Goal: Task Accomplishment & Management: Use online tool/utility

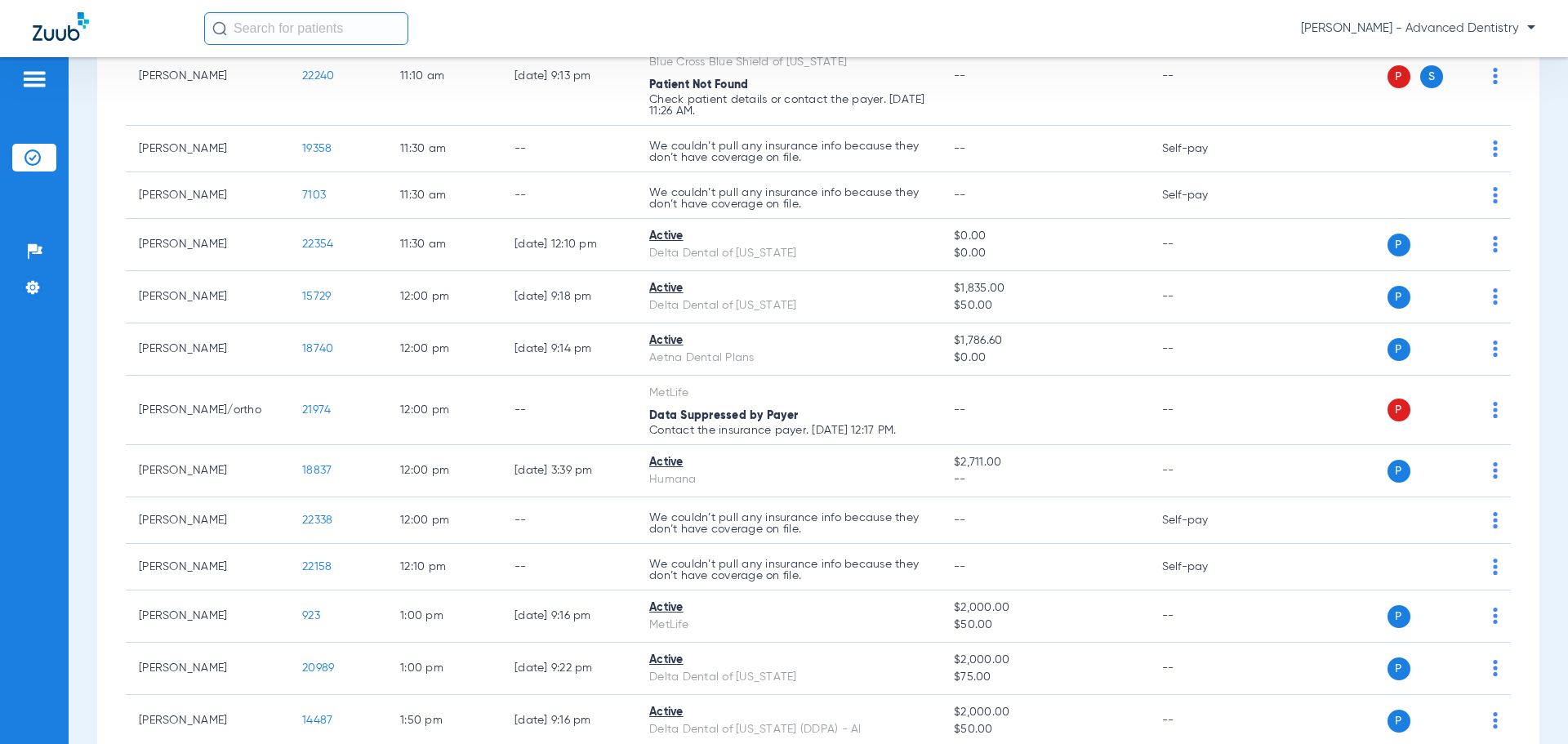
scroll to position [1306, 0]
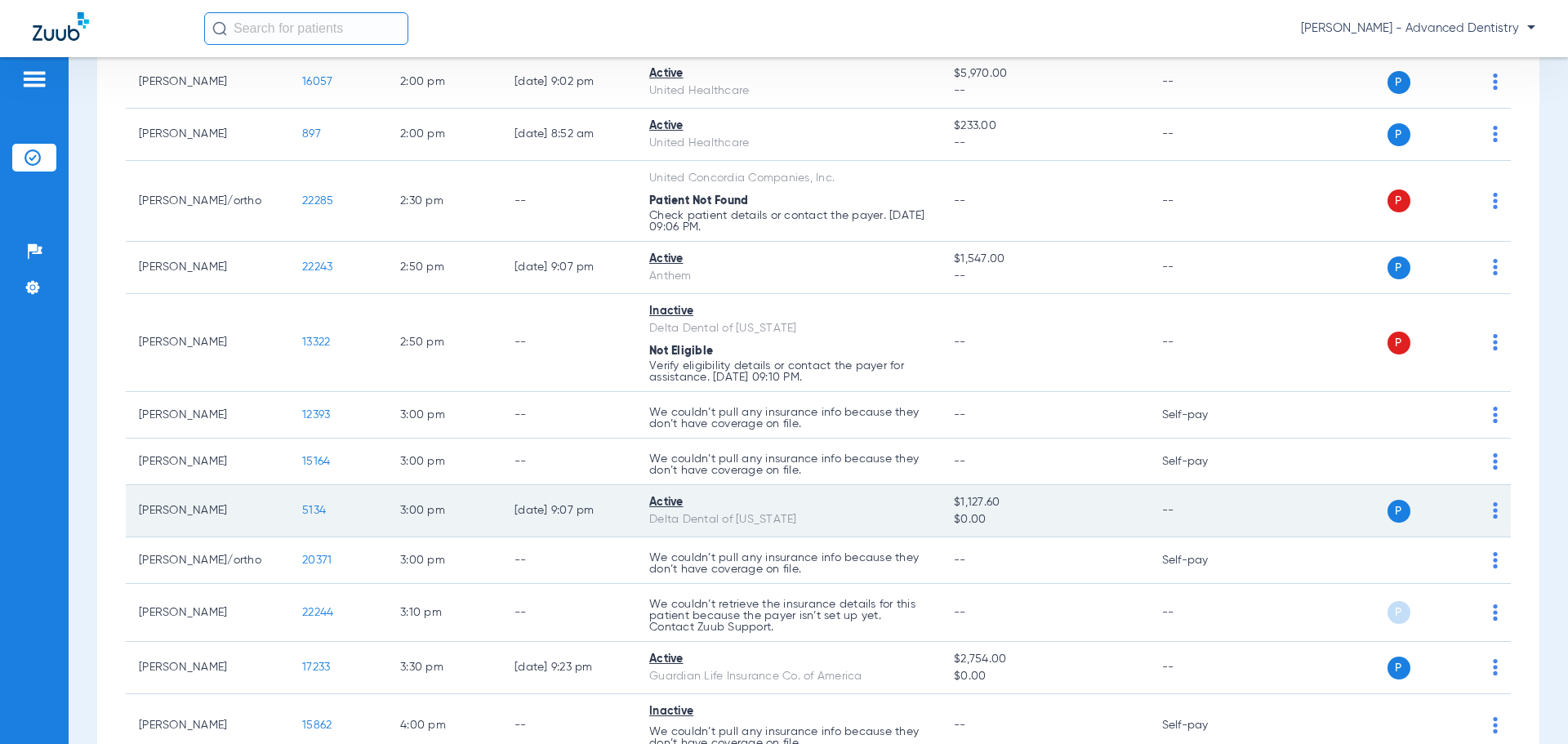
scroll to position [2123, 0]
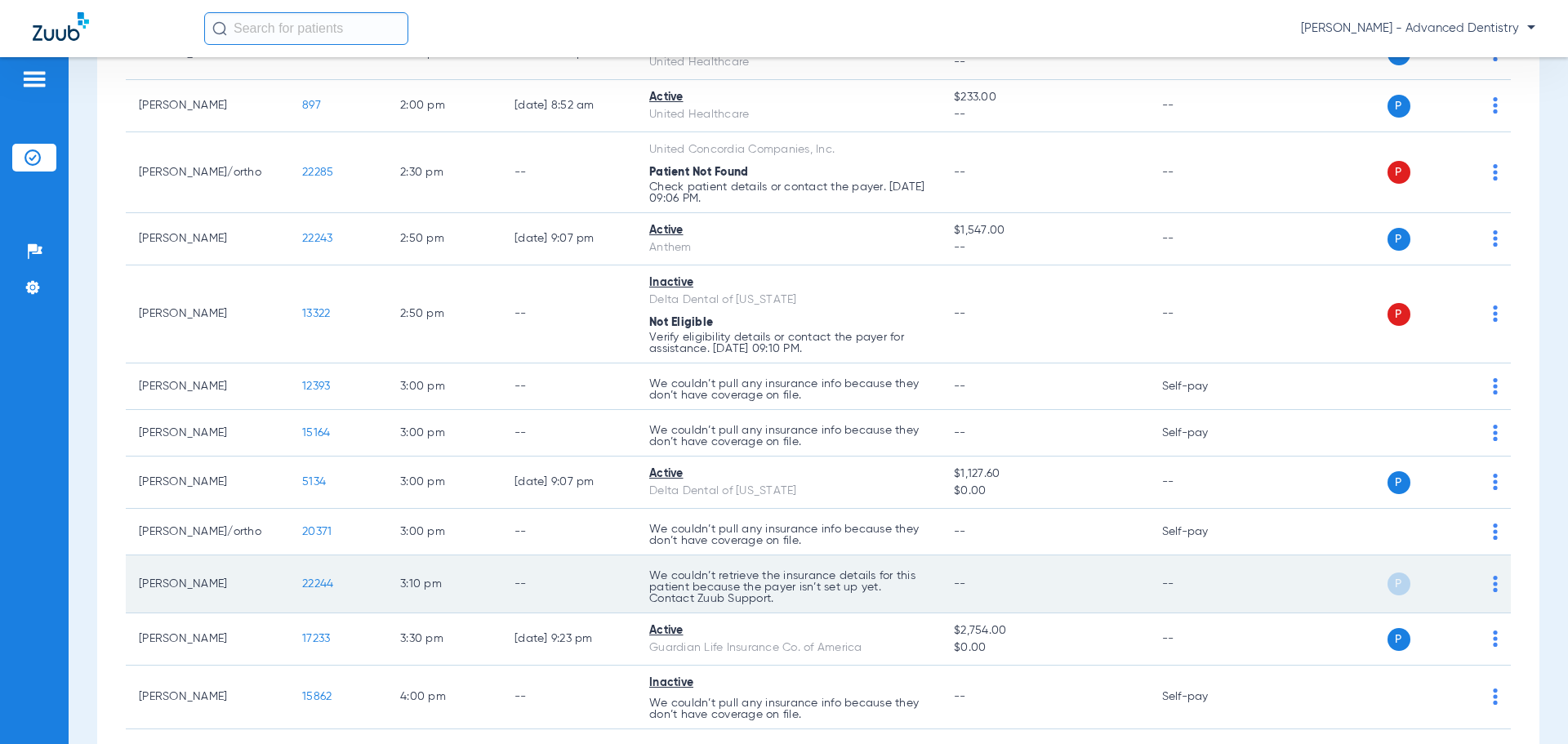
click at [1480, 578] on div "P S" at bounding box center [1378, 584] width 239 height 23
click at [1493, 580] on img at bounding box center [1495, 584] width 5 height 17
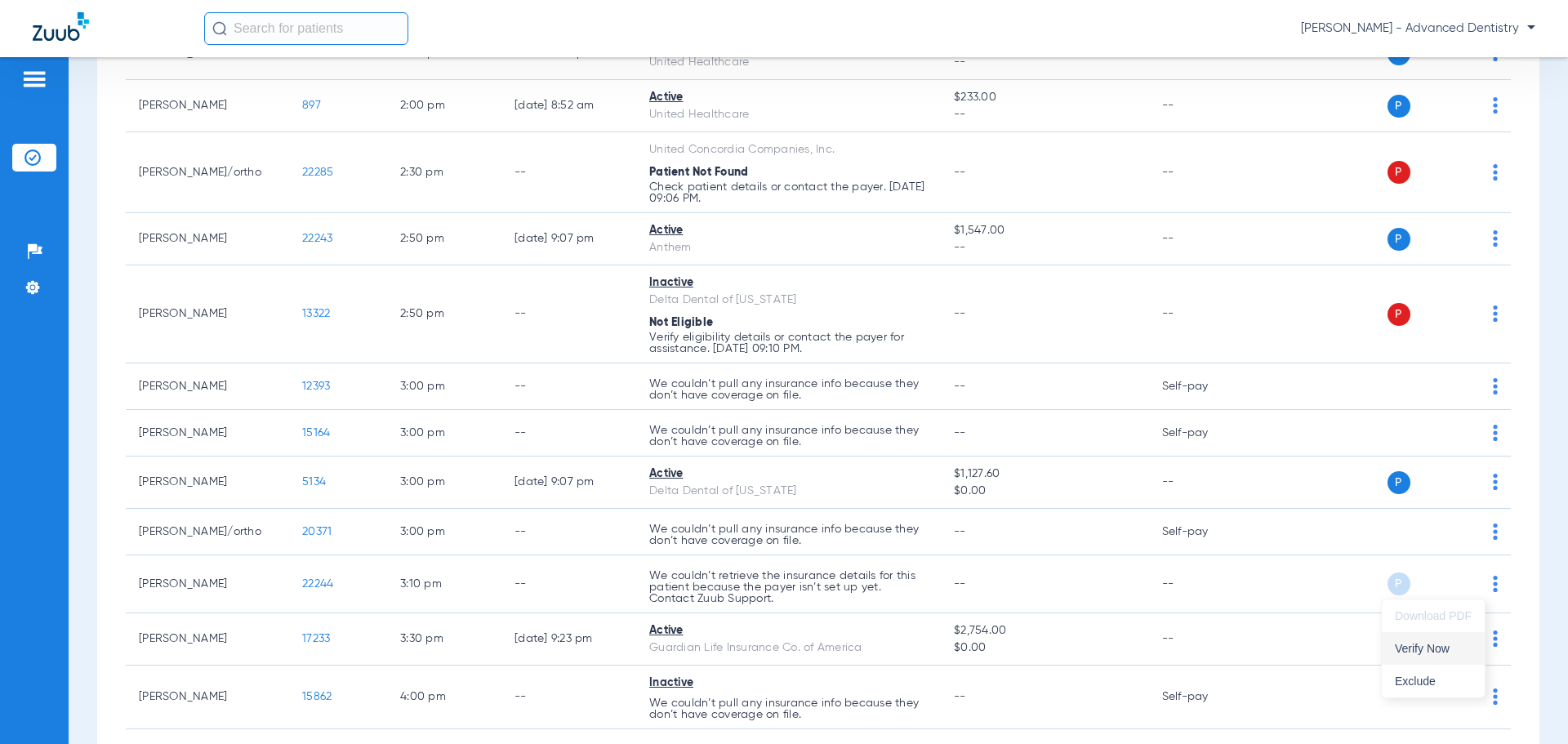
click at [1438, 655] on button "Verify Now" at bounding box center [1433, 648] width 103 height 32
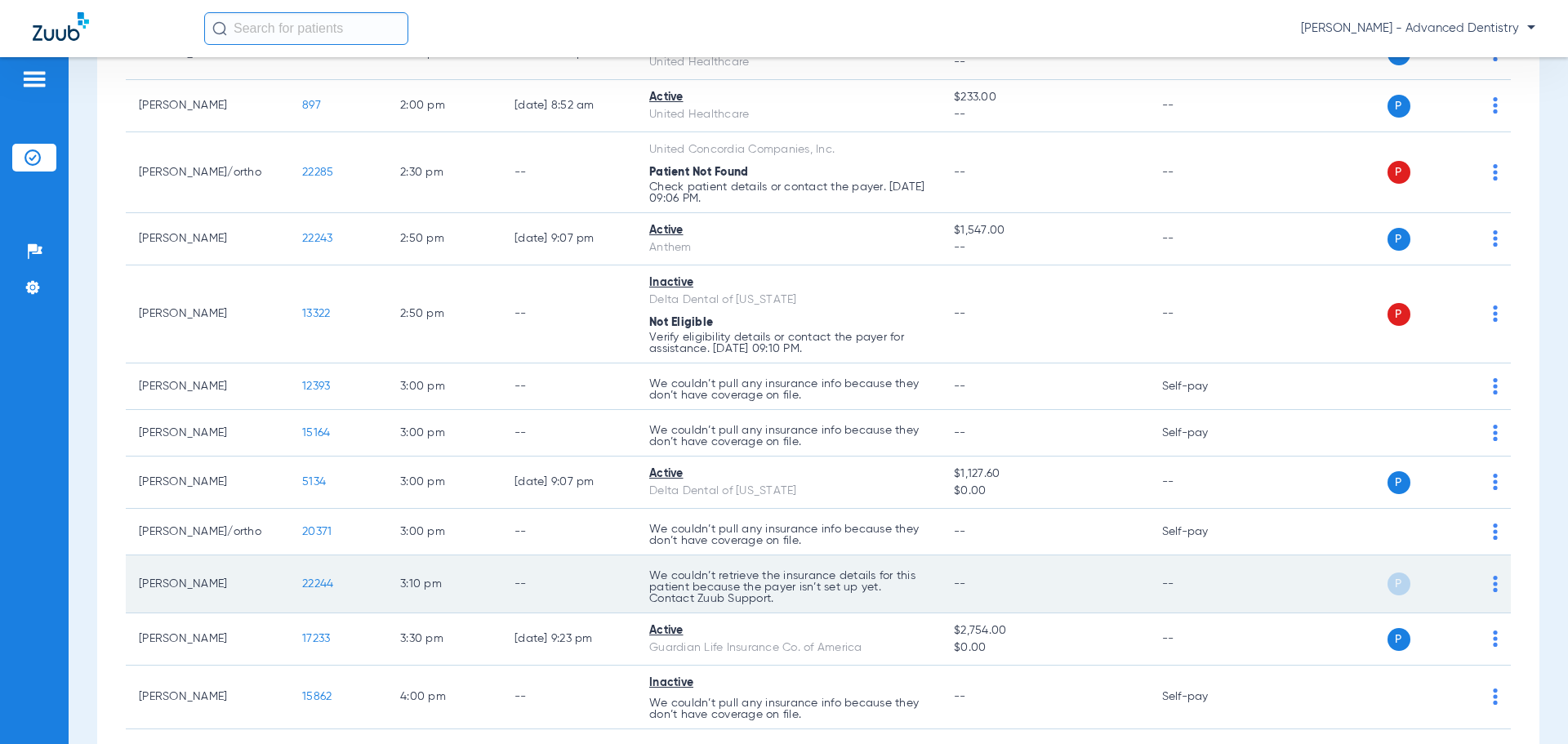
click at [319, 580] on span "22244" at bounding box center [317, 583] width 31 height 11
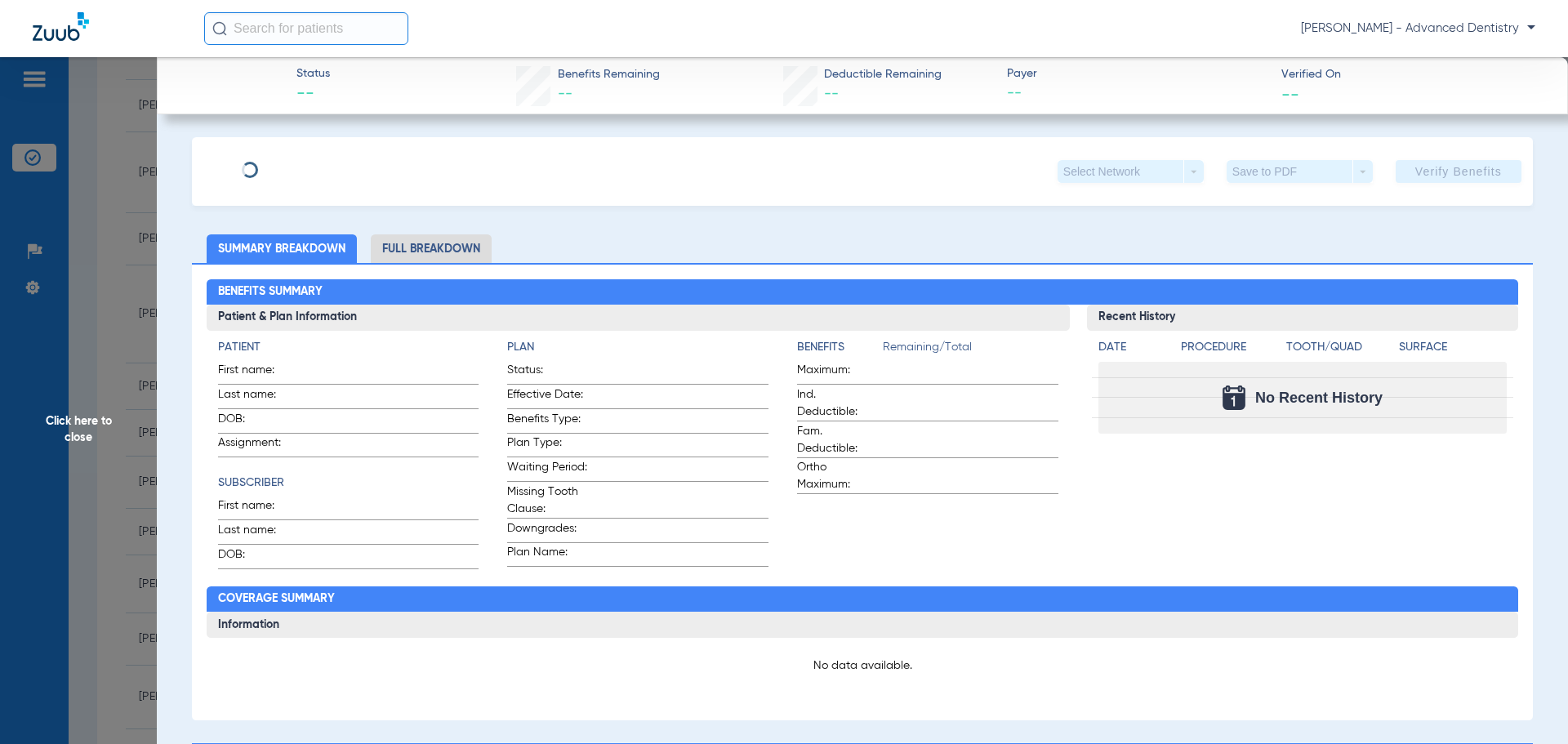
type input "Silvia"
type input "Salas"
type input "08/08/1974"
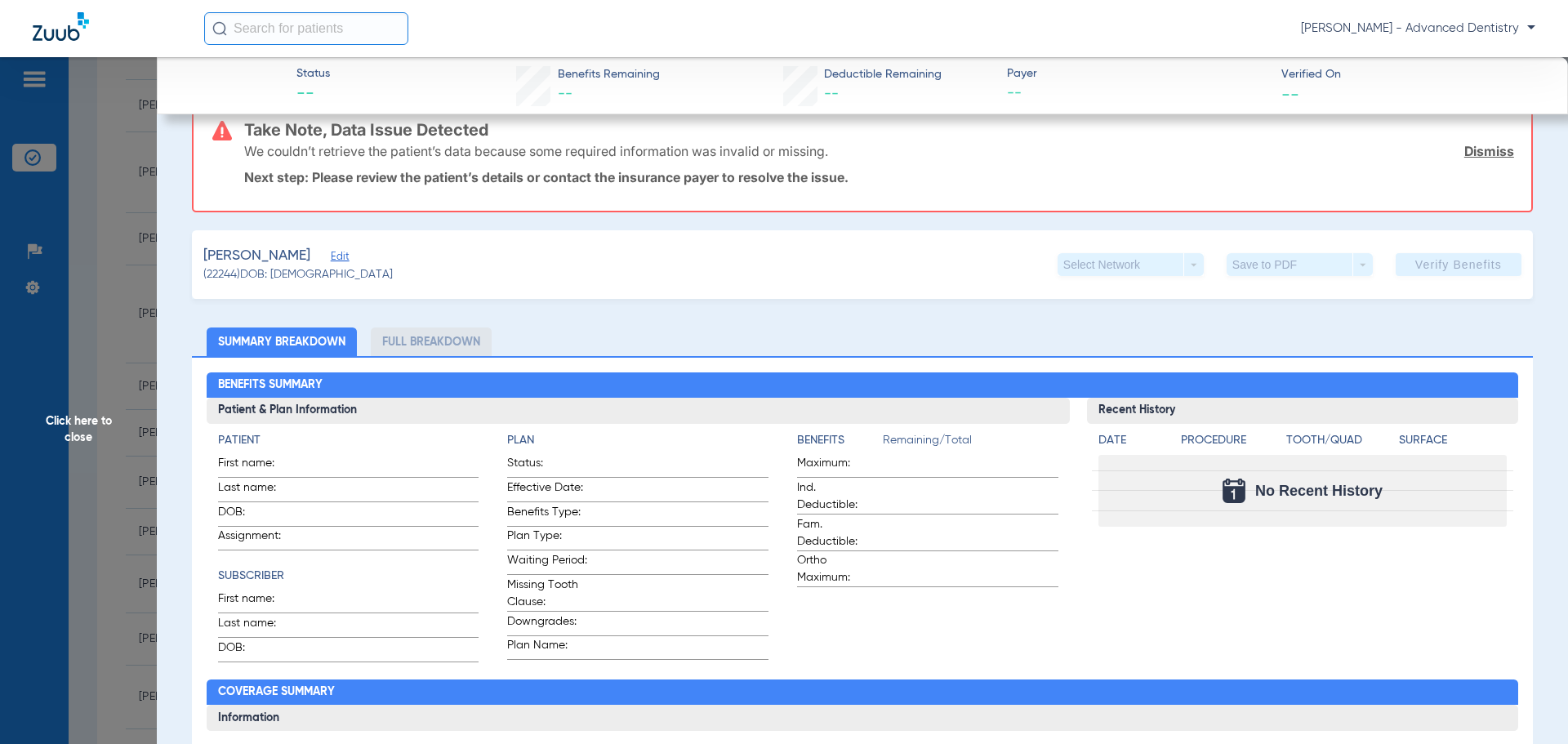
scroll to position [164, 0]
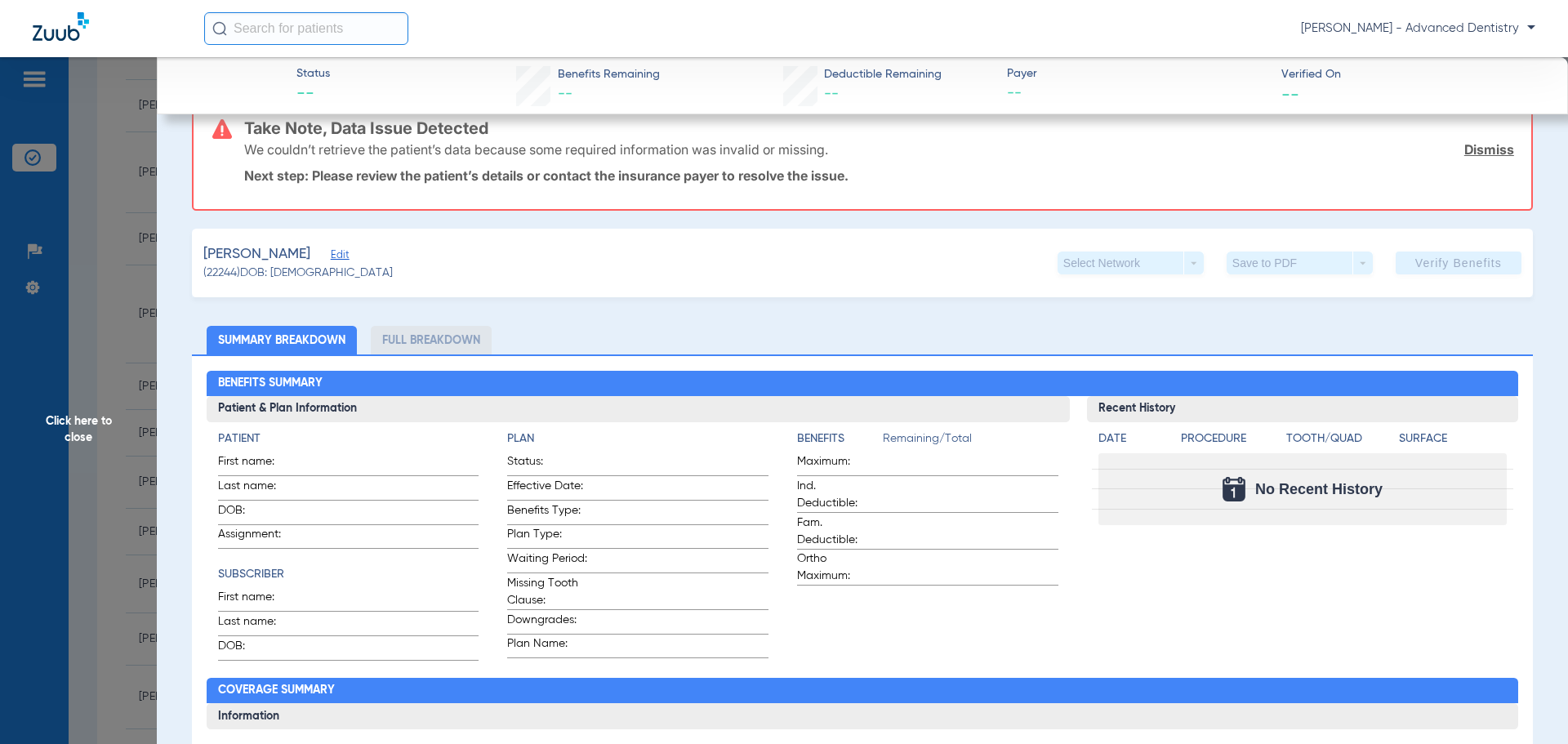
click at [307, 248] on div "Salas, Silvia Edit" at bounding box center [298, 254] width 189 height 20
click at [331, 256] on span "Edit" at bounding box center [338, 256] width 15 height 16
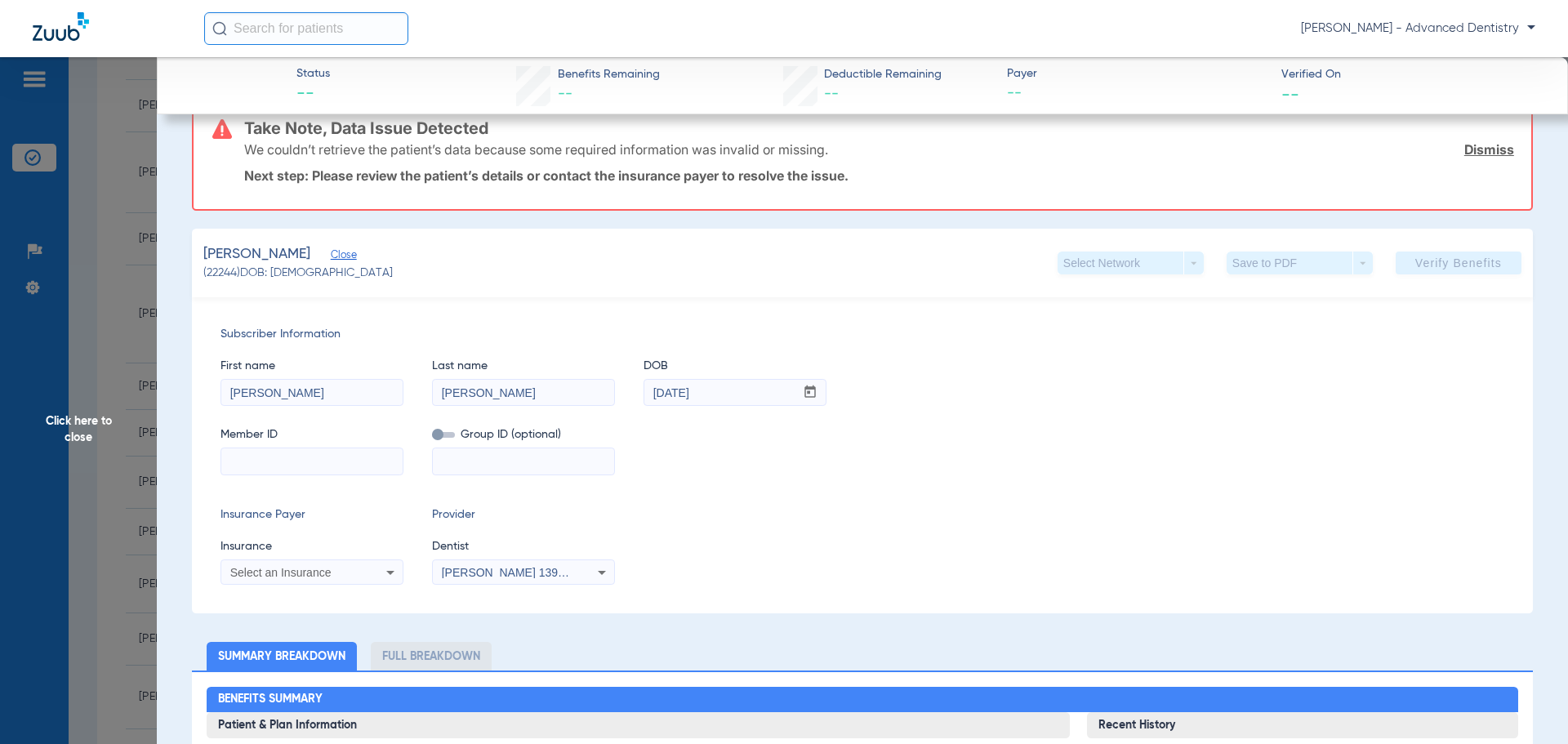
click at [70, 435] on span "Click here to close" at bounding box center [78, 429] width 157 height 744
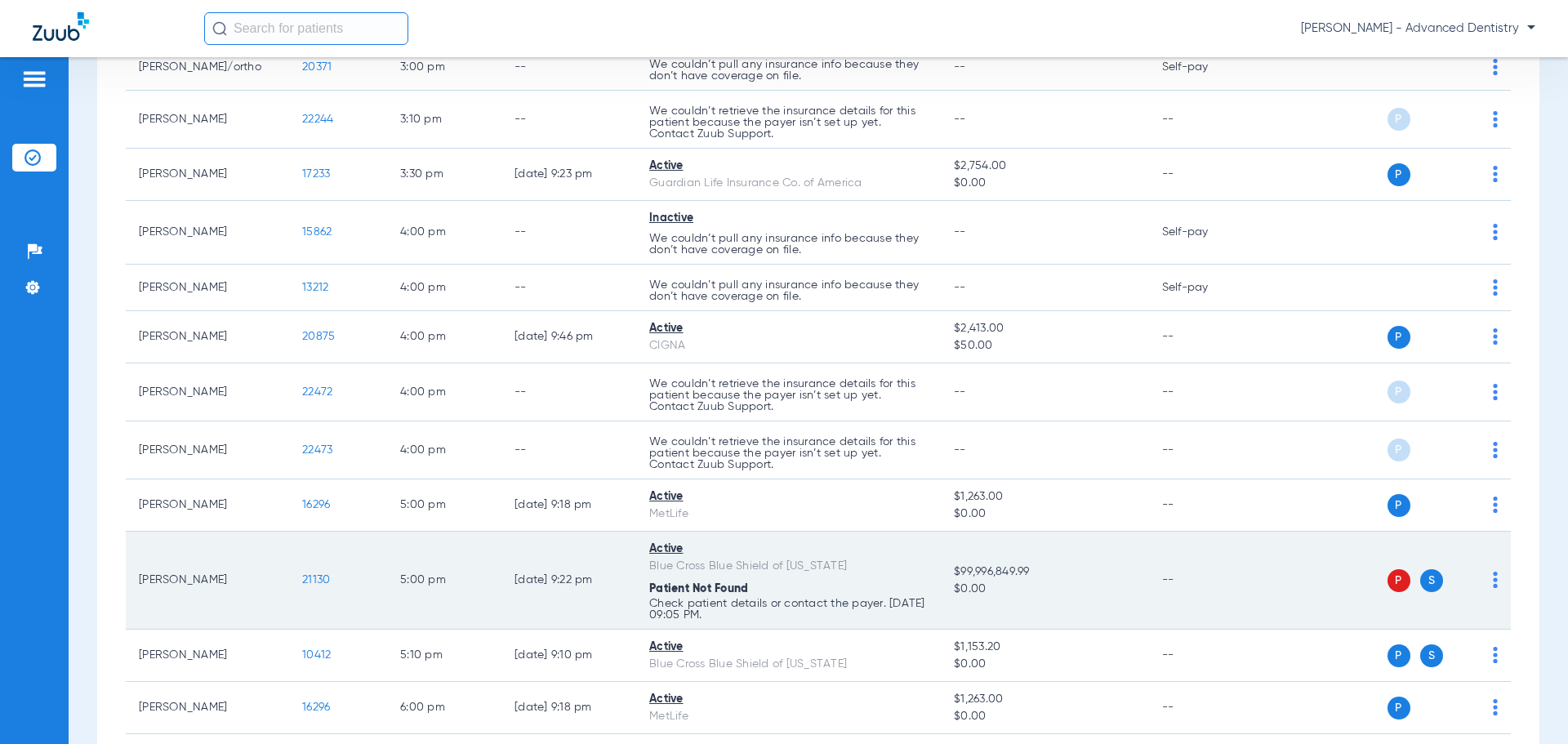
scroll to position [2505, 0]
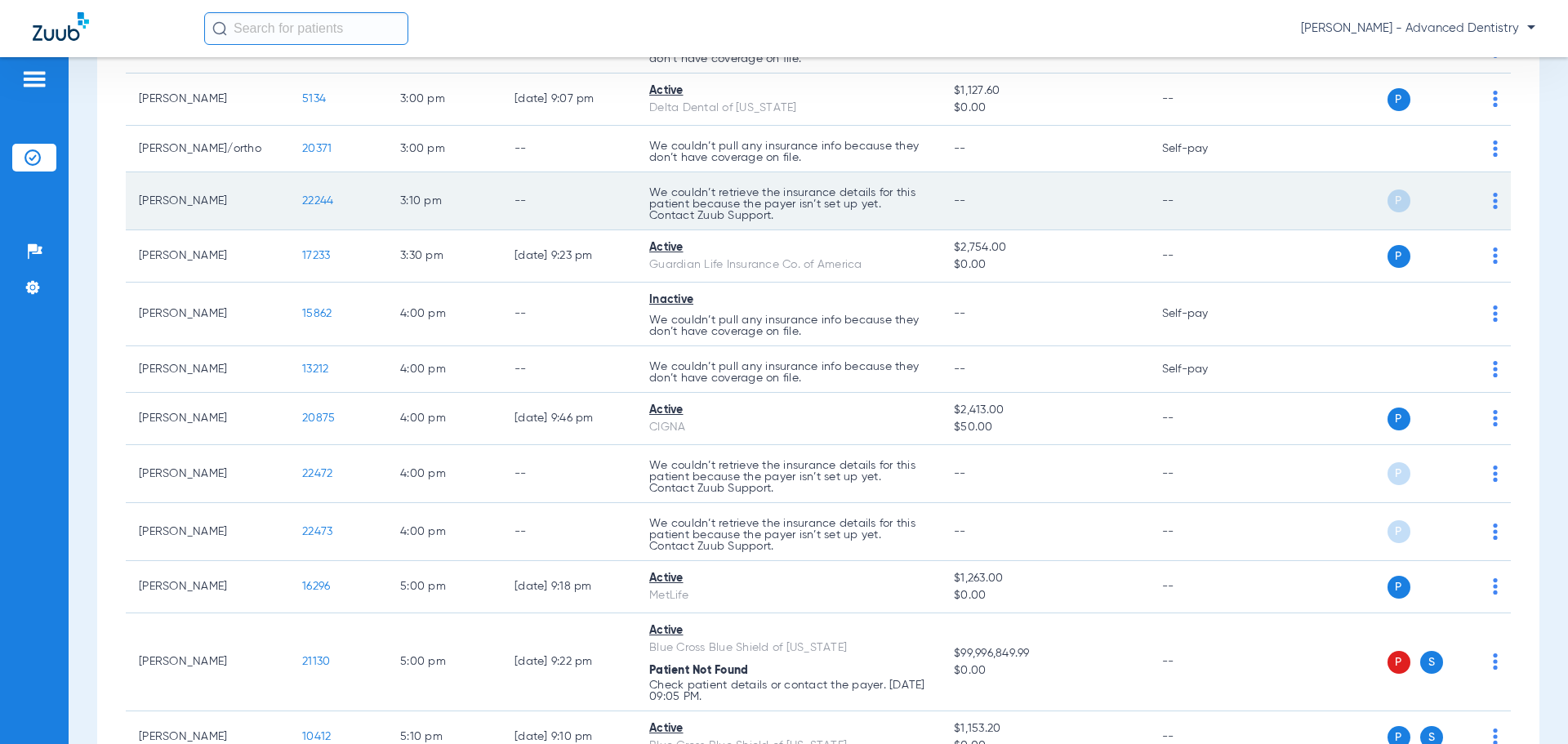
click at [1476, 196] on div "P S" at bounding box center [1378, 200] width 239 height 23
click at [1493, 196] on img at bounding box center [1495, 200] width 5 height 17
drag, startPoint x: 686, startPoint y: 194, endPoint x: 351, endPoint y: 200, distance: 335.1
click at [654, 201] on div at bounding box center [784, 372] width 1568 height 744
click at [317, 197] on span "22244" at bounding box center [317, 200] width 31 height 11
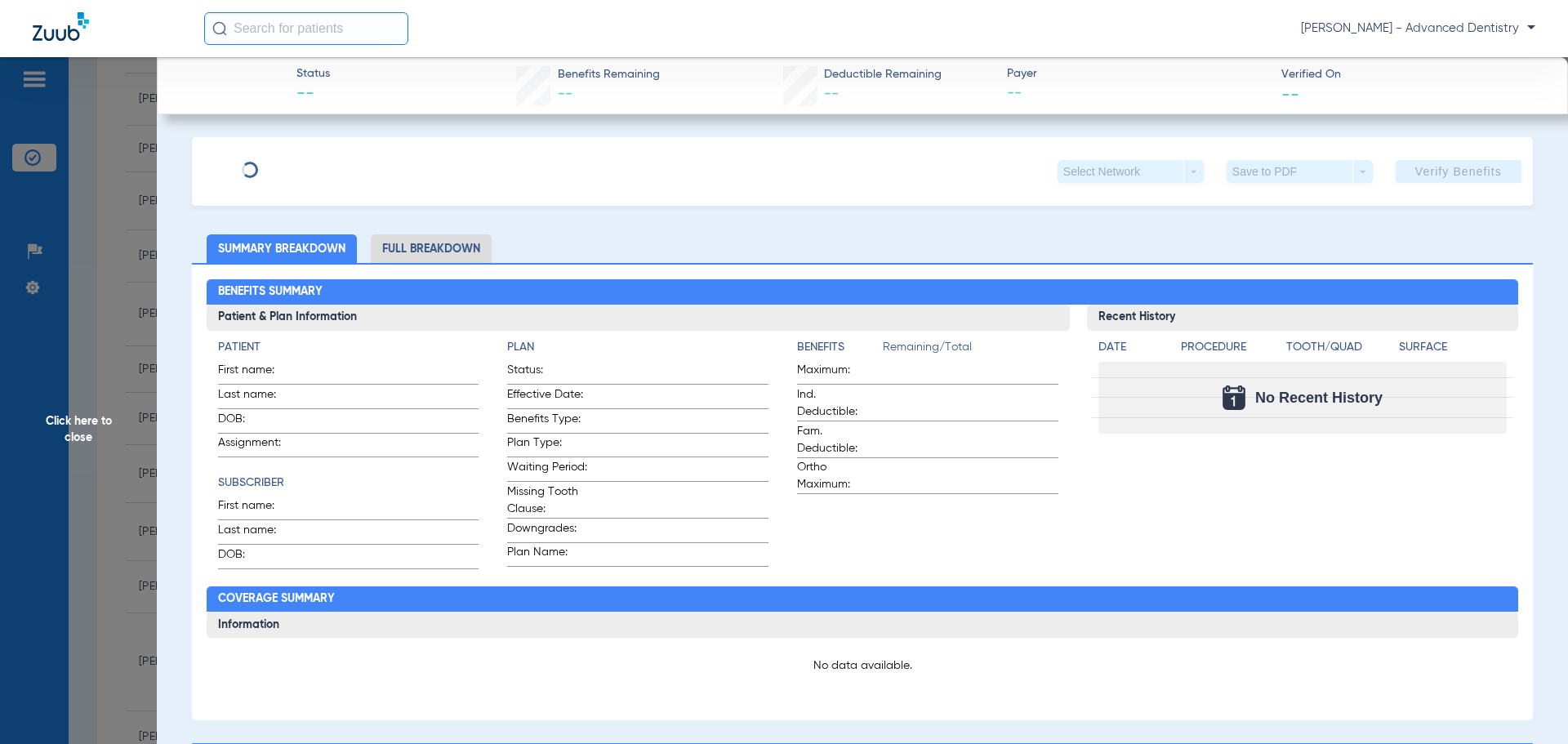
type input "Silvia"
type input "Salas"
type input "08/08/1974"
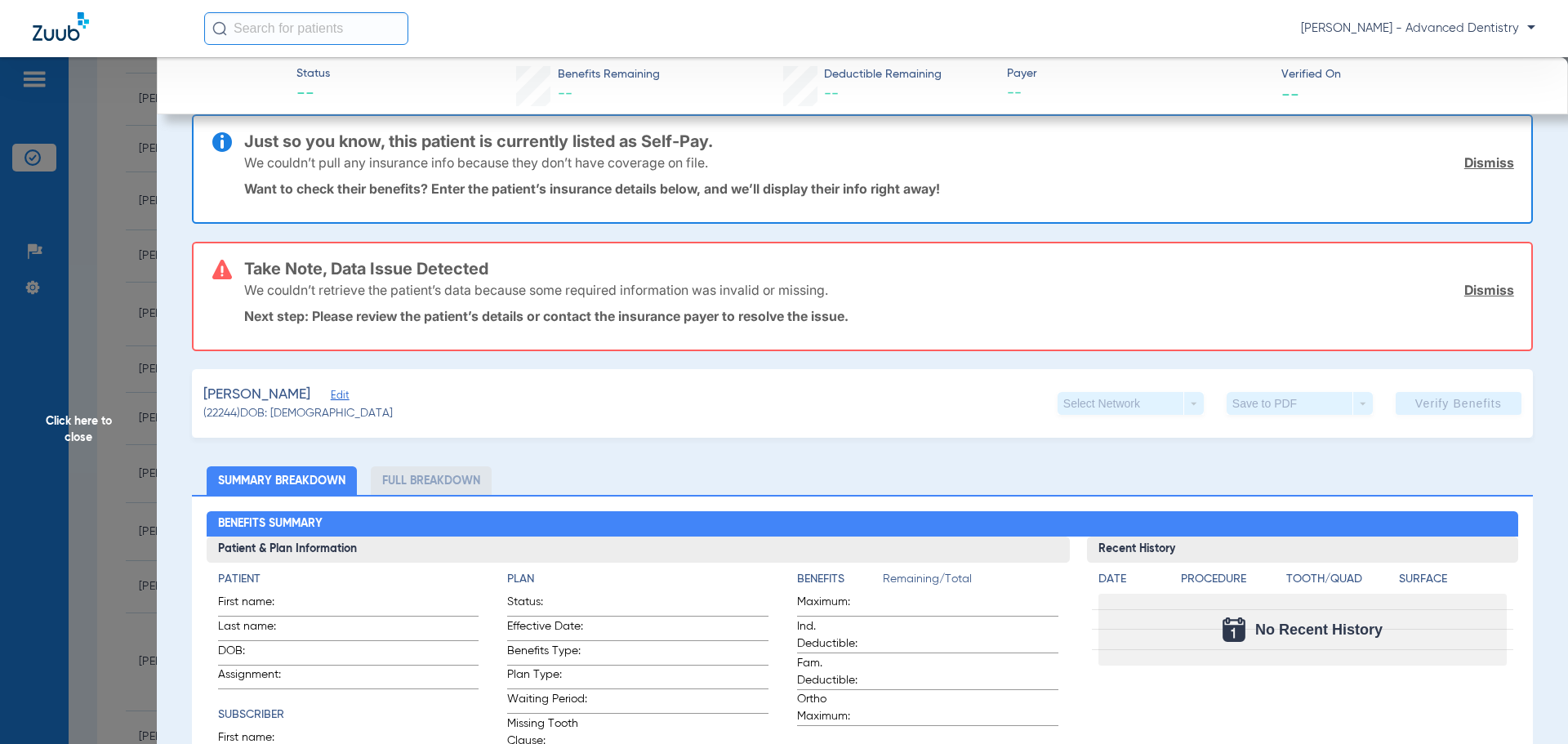
scroll to position [0, 0]
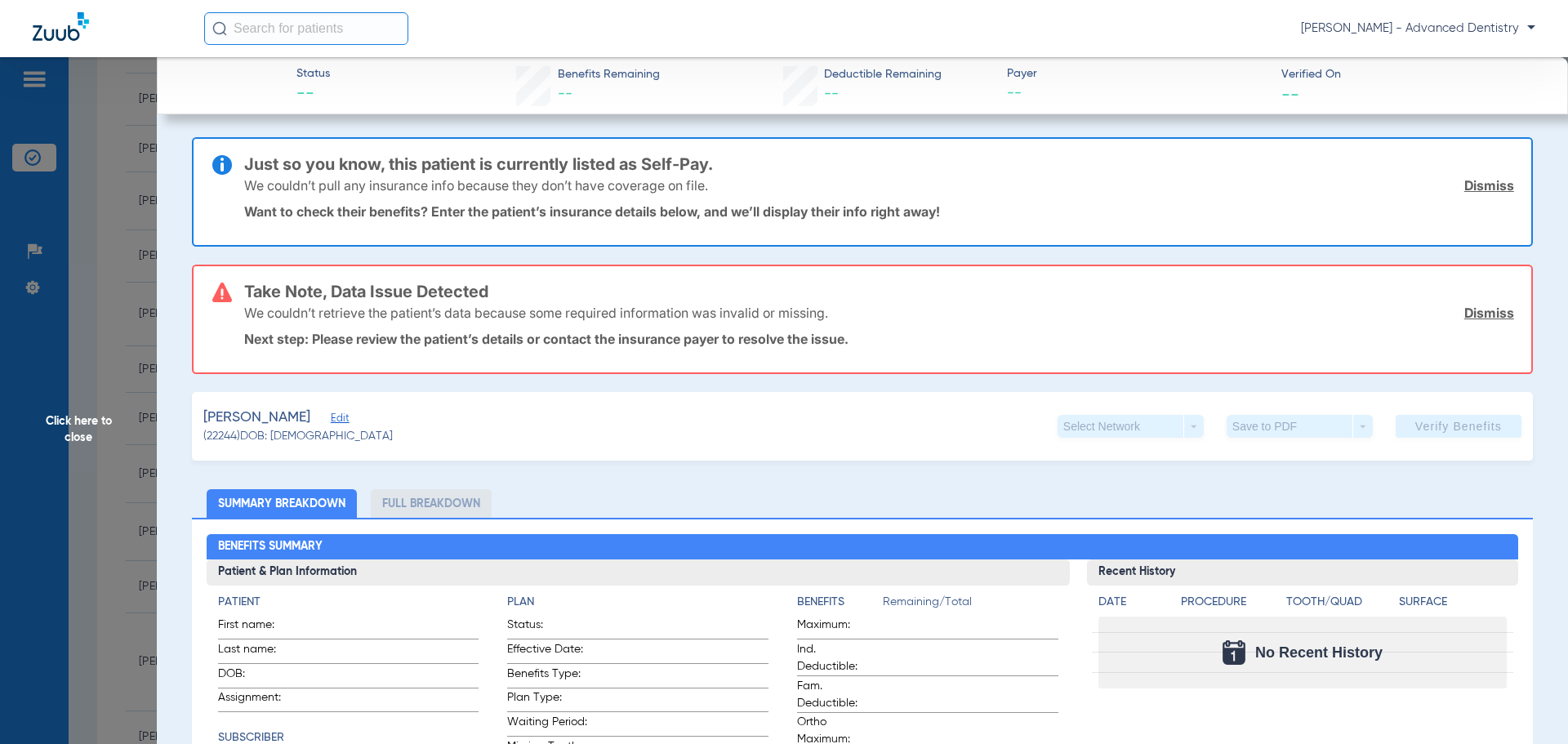
click at [331, 420] on span "Edit" at bounding box center [338, 420] width 15 height 16
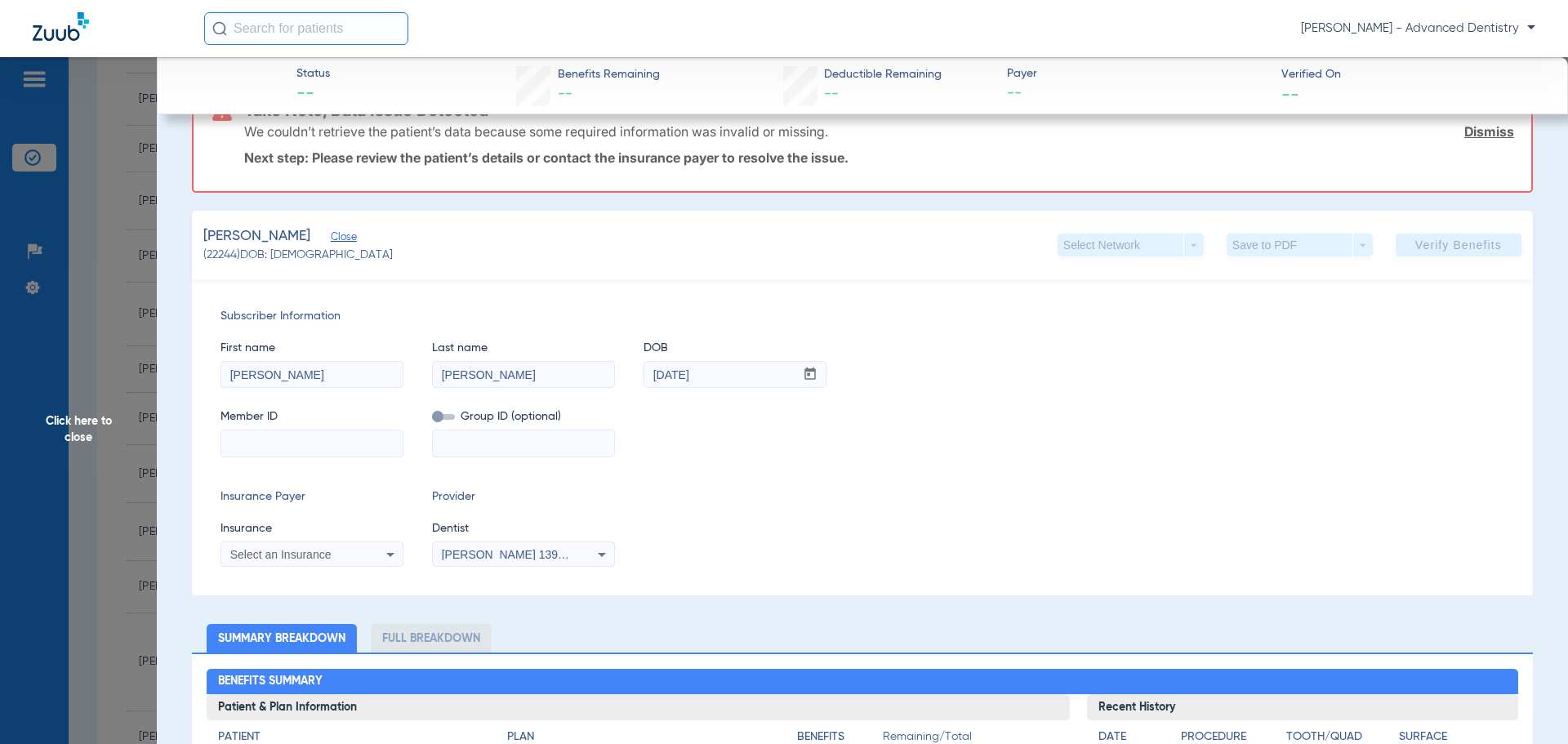
scroll to position [245, 0]
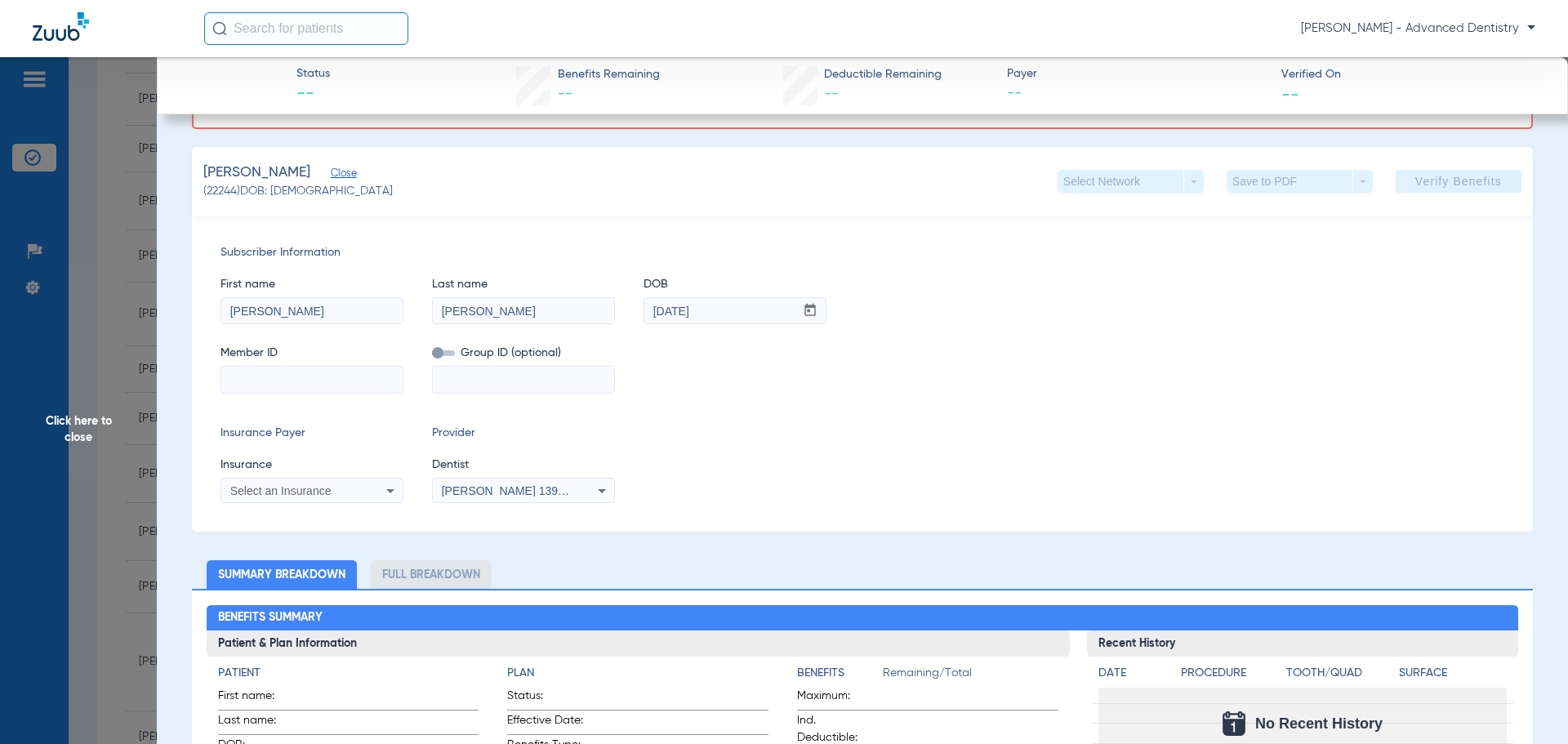
click at [285, 379] on input at bounding box center [312, 380] width 181 height 26
click at [386, 499] on icon at bounding box center [390, 490] width 19 height 19
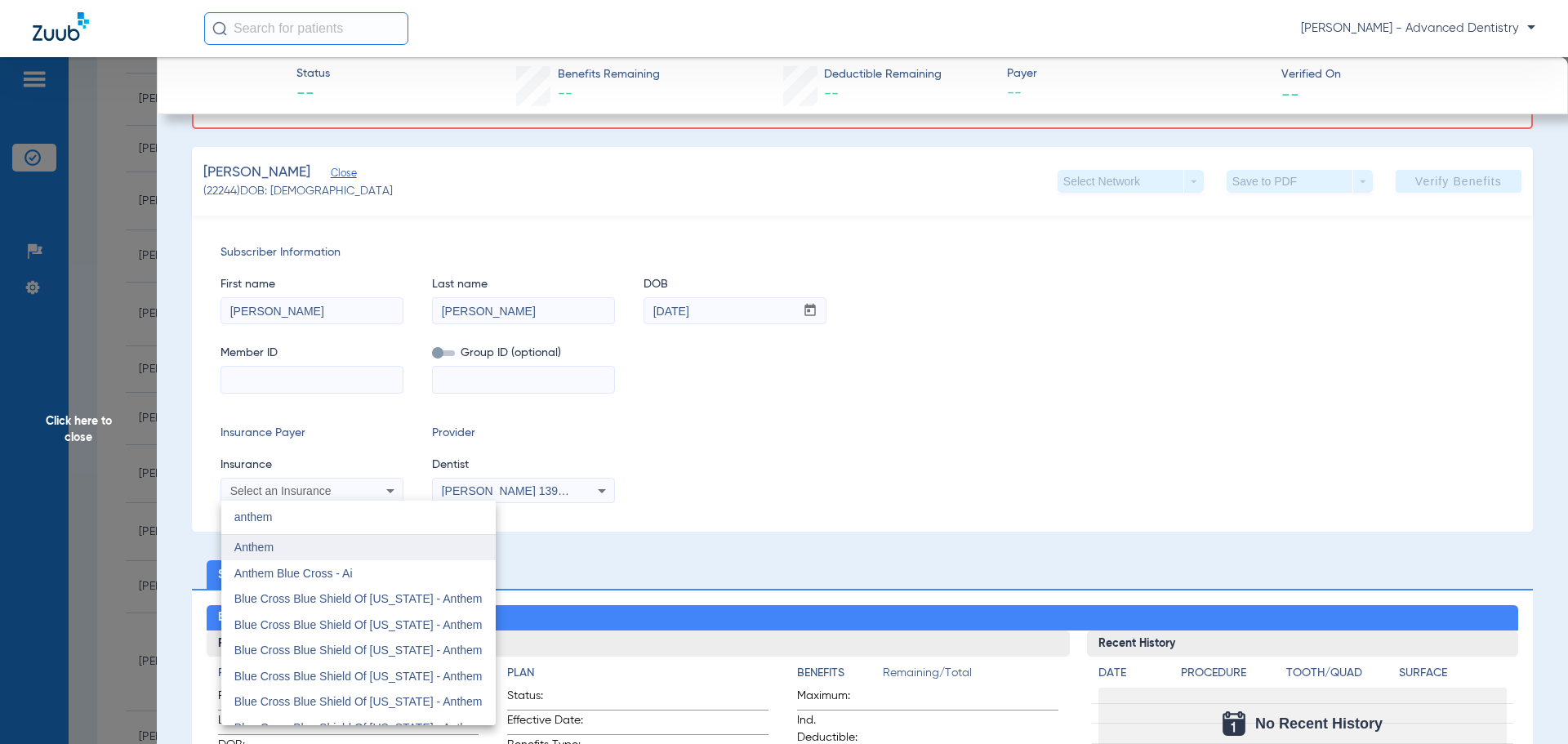
type input "anthem"
click at [310, 548] on mat-option "Anthem" at bounding box center [358, 548] width 274 height 26
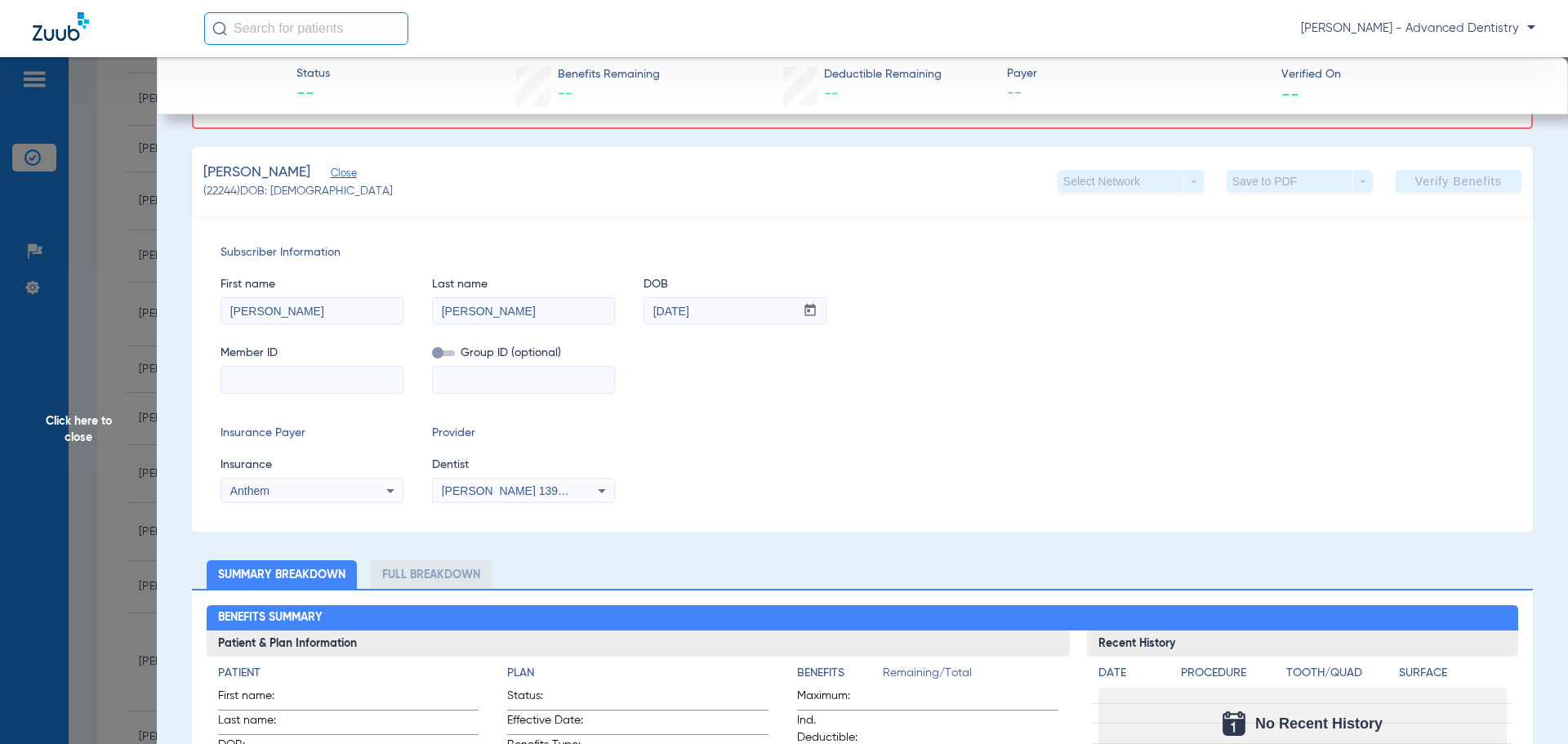
click at [590, 495] on div "Angelica Aguayo 1396790630" at bounding box center [523, 490] width 181 height 19
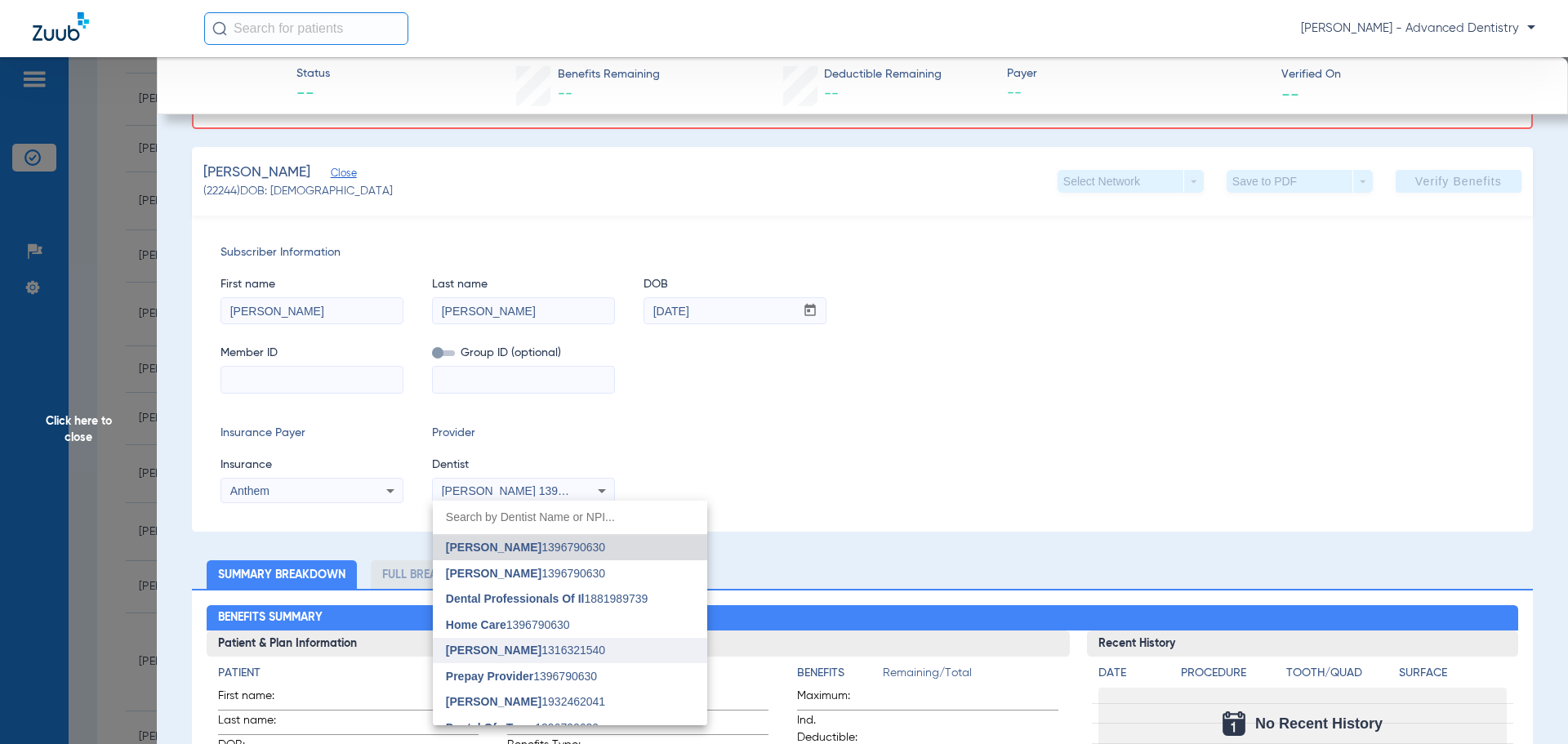
click at [517, 648] on span "Dustin Wylde" at bounding box center [493, 649] width 95 height 13
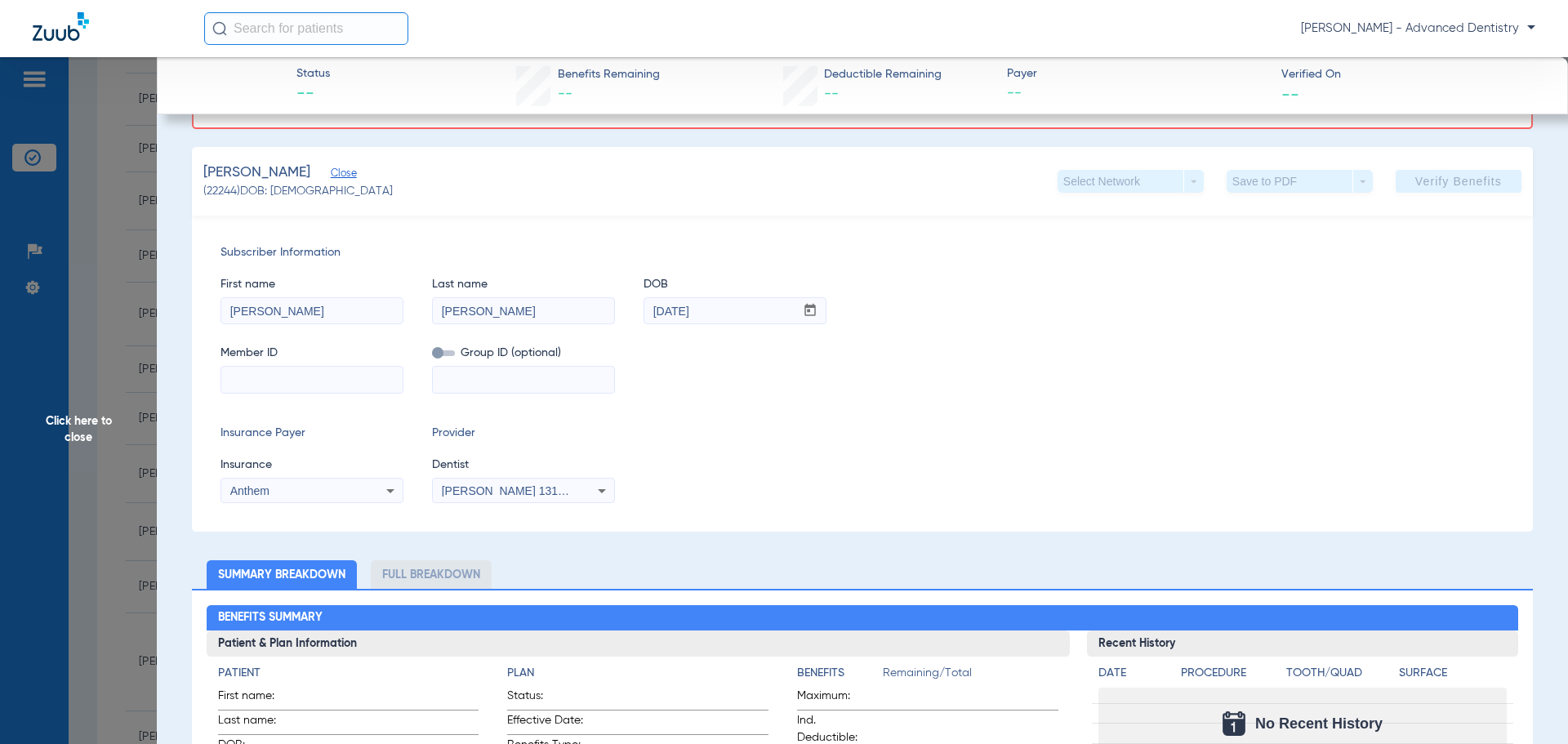
click at [311, 387] on input at bounding box center [312, 380] width 181 height 26
click at [296, 381] on input at bounding box center [312, 380] width 181 height 26
paste input "VWW847W11494"
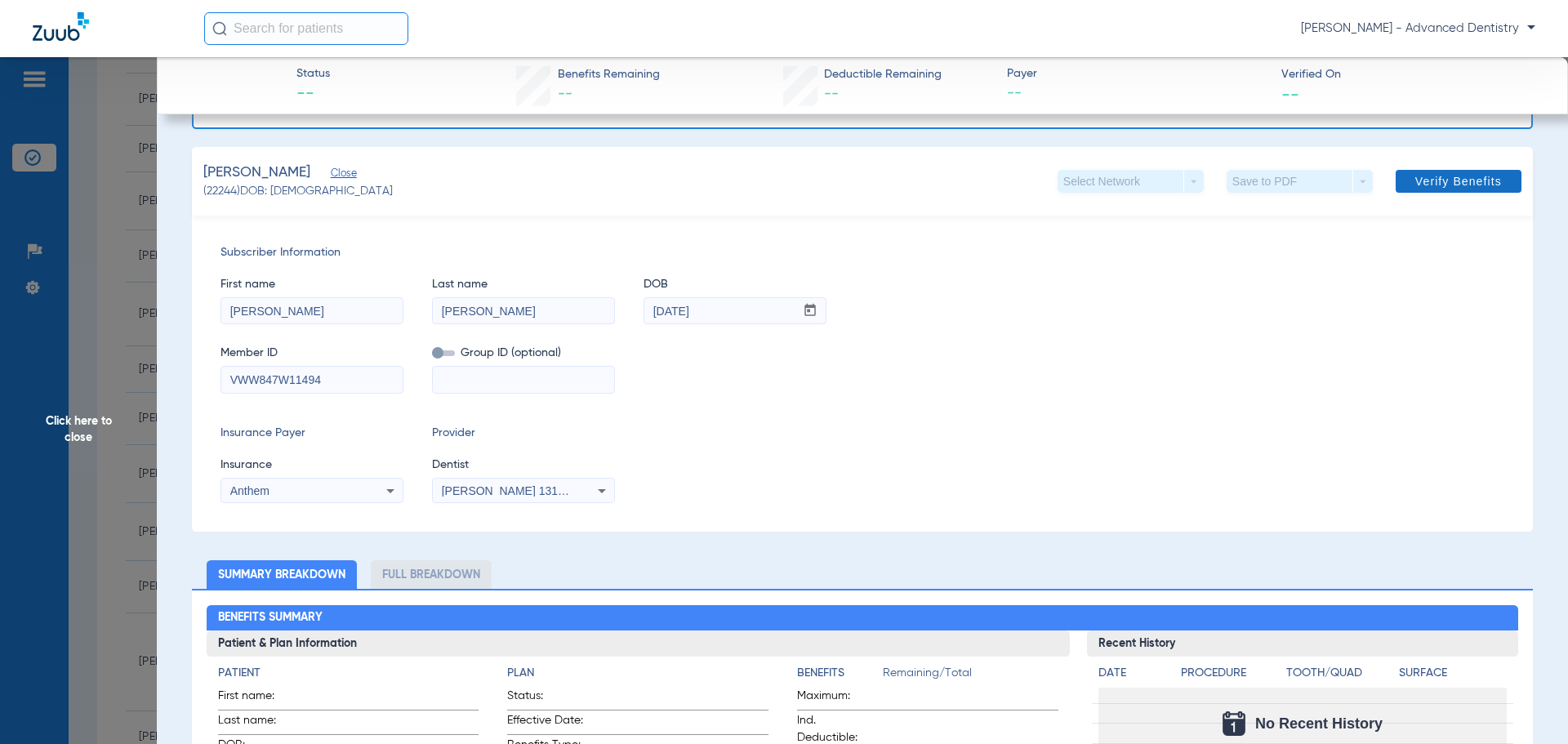
type input "VWW847W11494"
click at [1417, 178] on span "Verify Benefits" at bounding box center [1458, 181] width 87 height 13
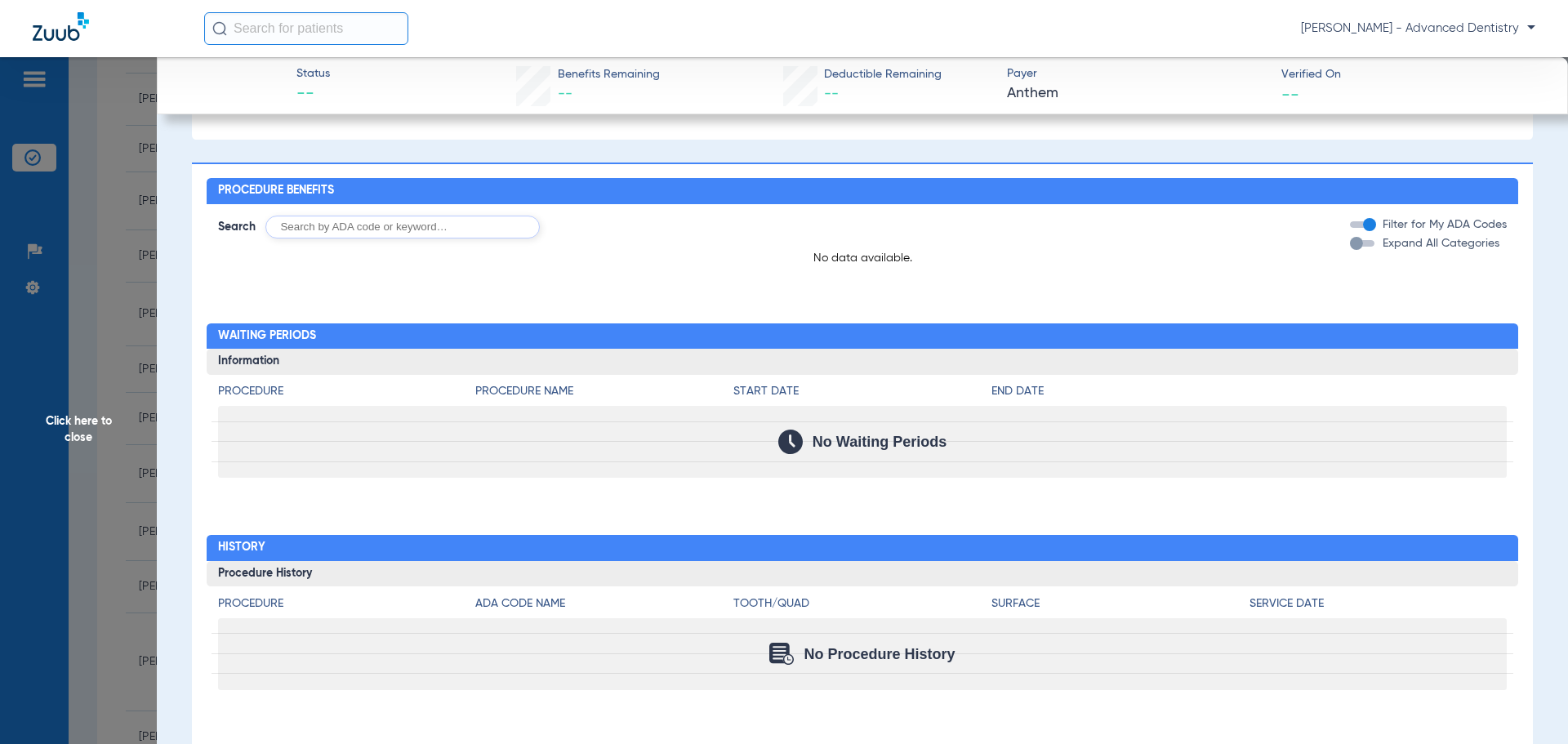
scroll to position [1151, 0]
click at [89, 425] on span "Click here to close" at bounding box center [78, 429] width 157 height 744
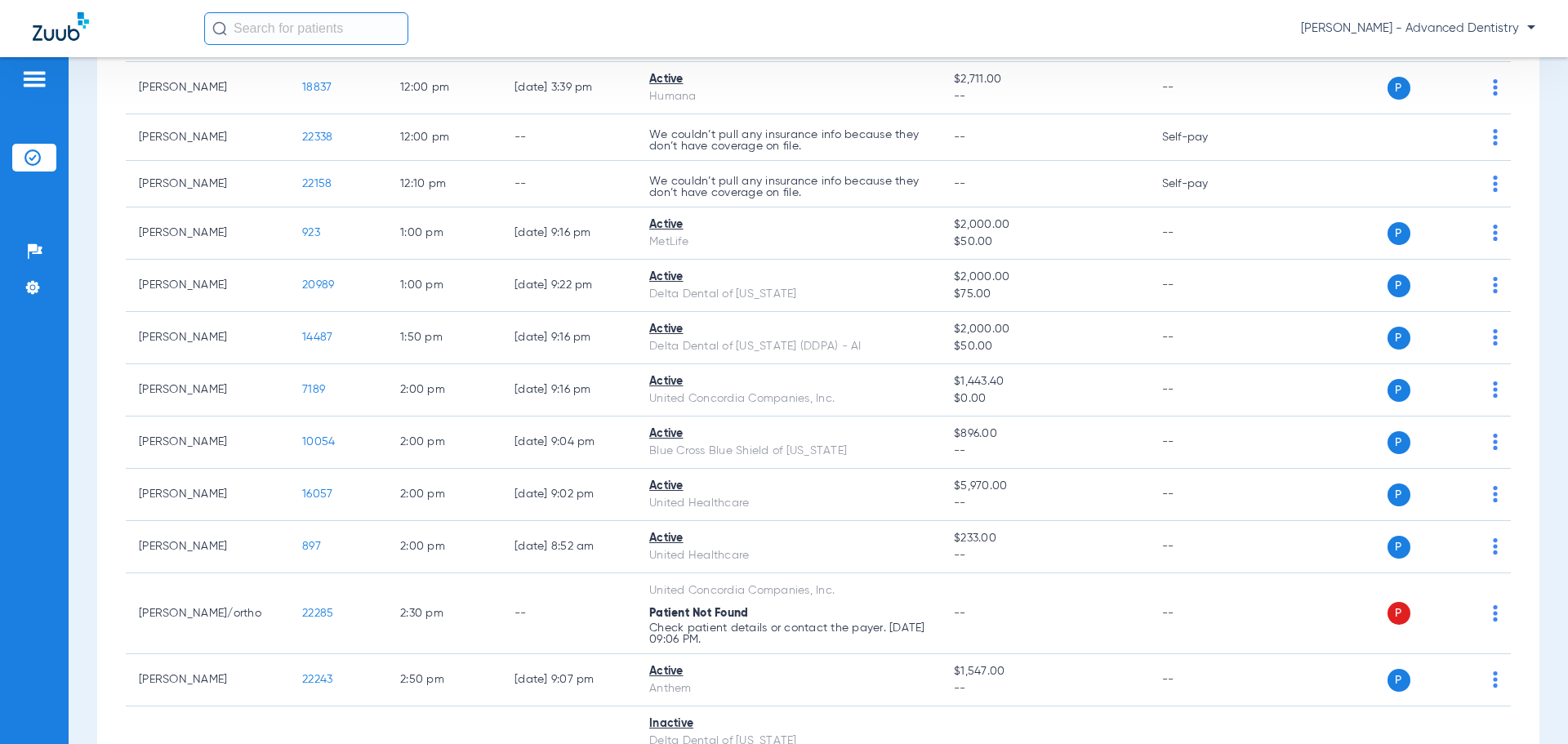
scroll to position [1526, 0]
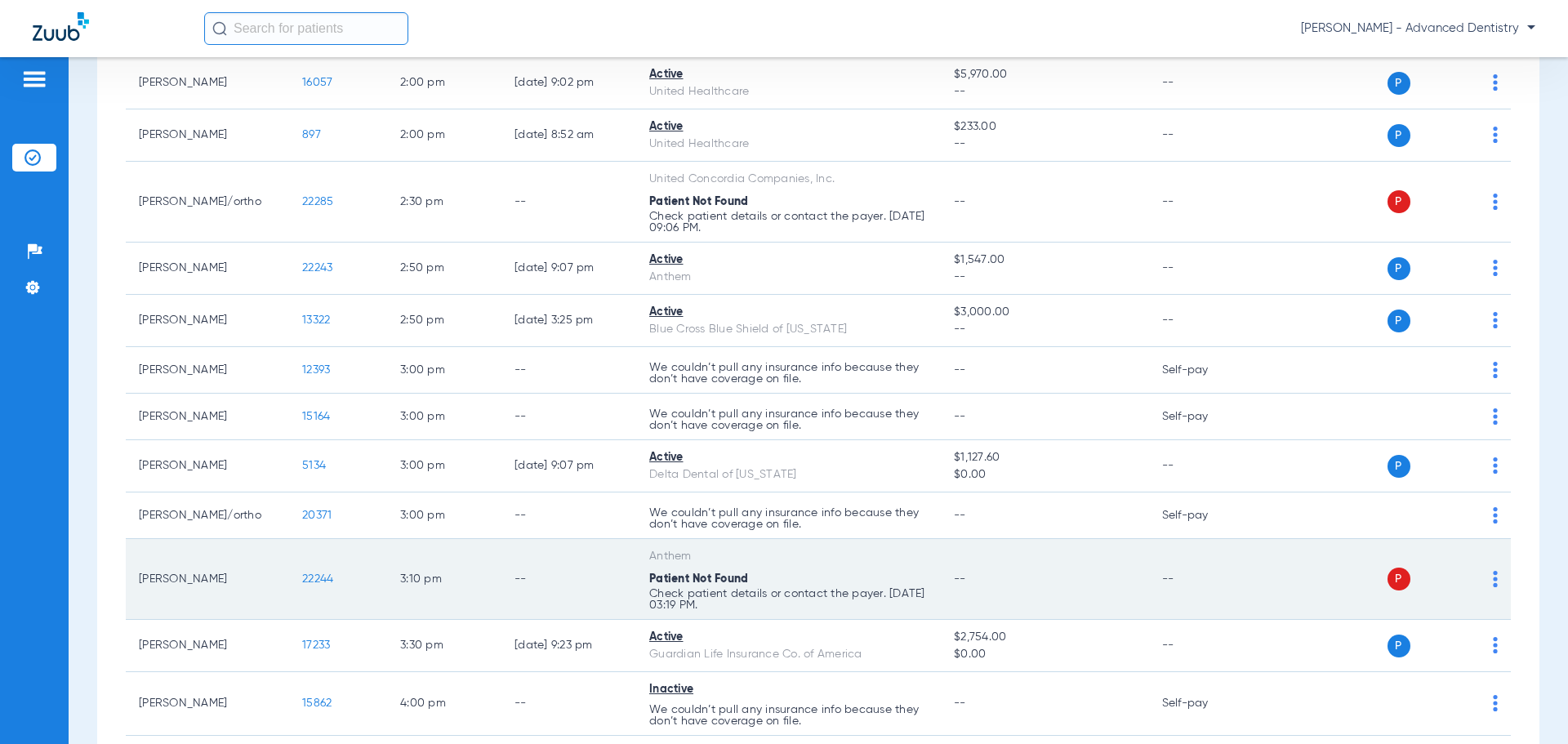
scroll to position [2123, 0]
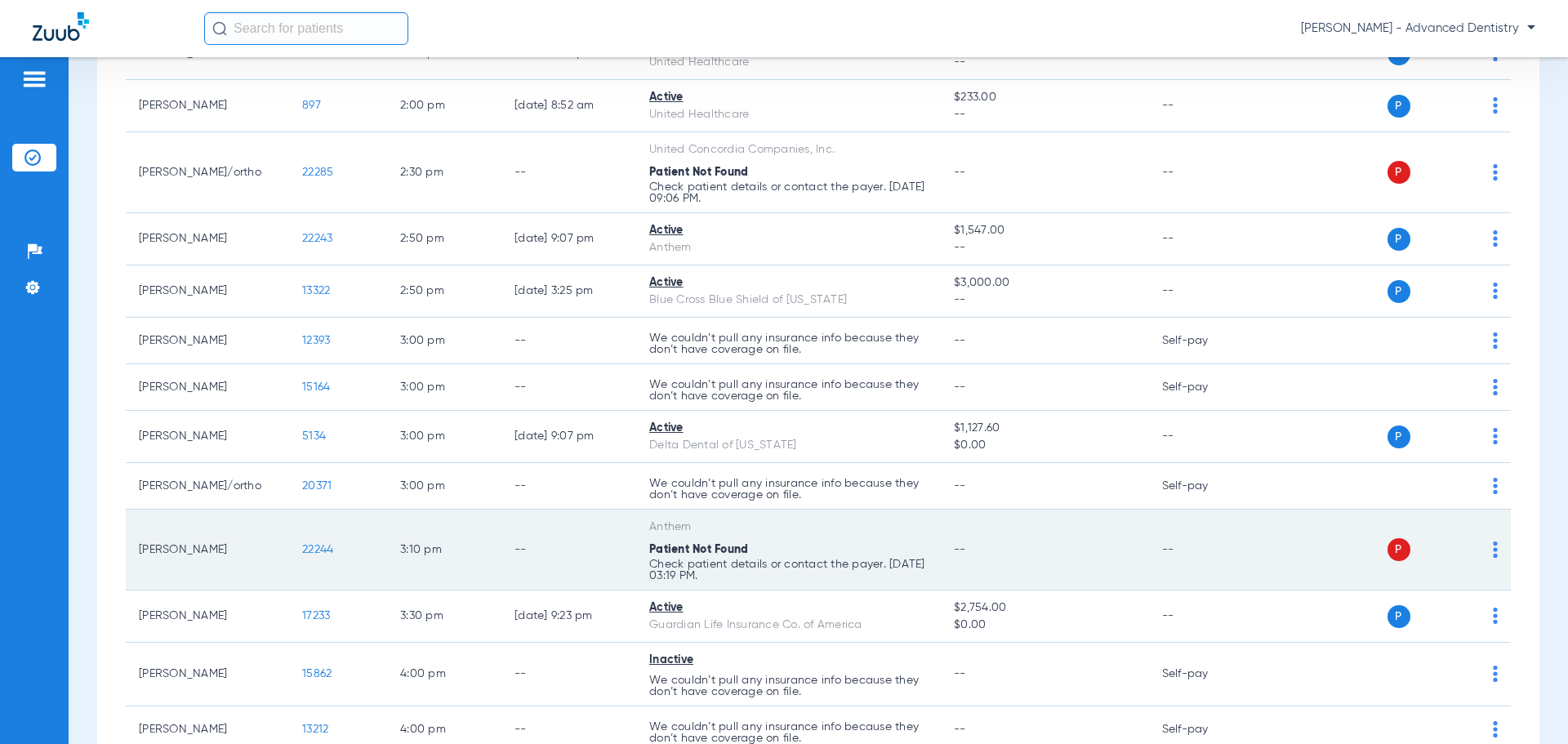
click at [1487, 543] on td "P S" at bounding box center [1385, 550] width 252 height 81
click at [309, 546] on span "22244" at bounding box center [317, 549] width 31 height 11
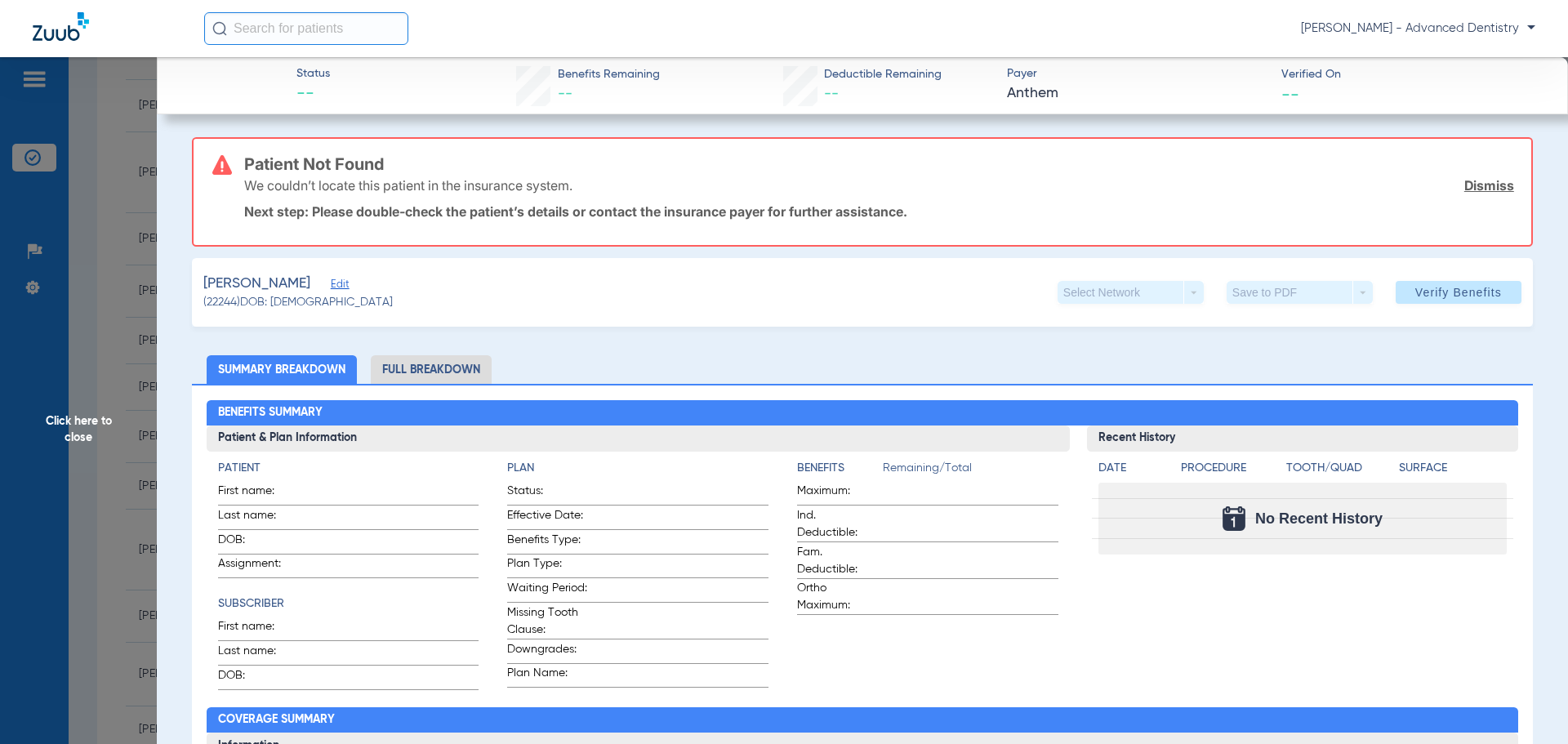
type input "Reynaldo"
type input "Salas"
type input "05/08/1977"
type input "VWW847W11494"
type input "174208M8A5"
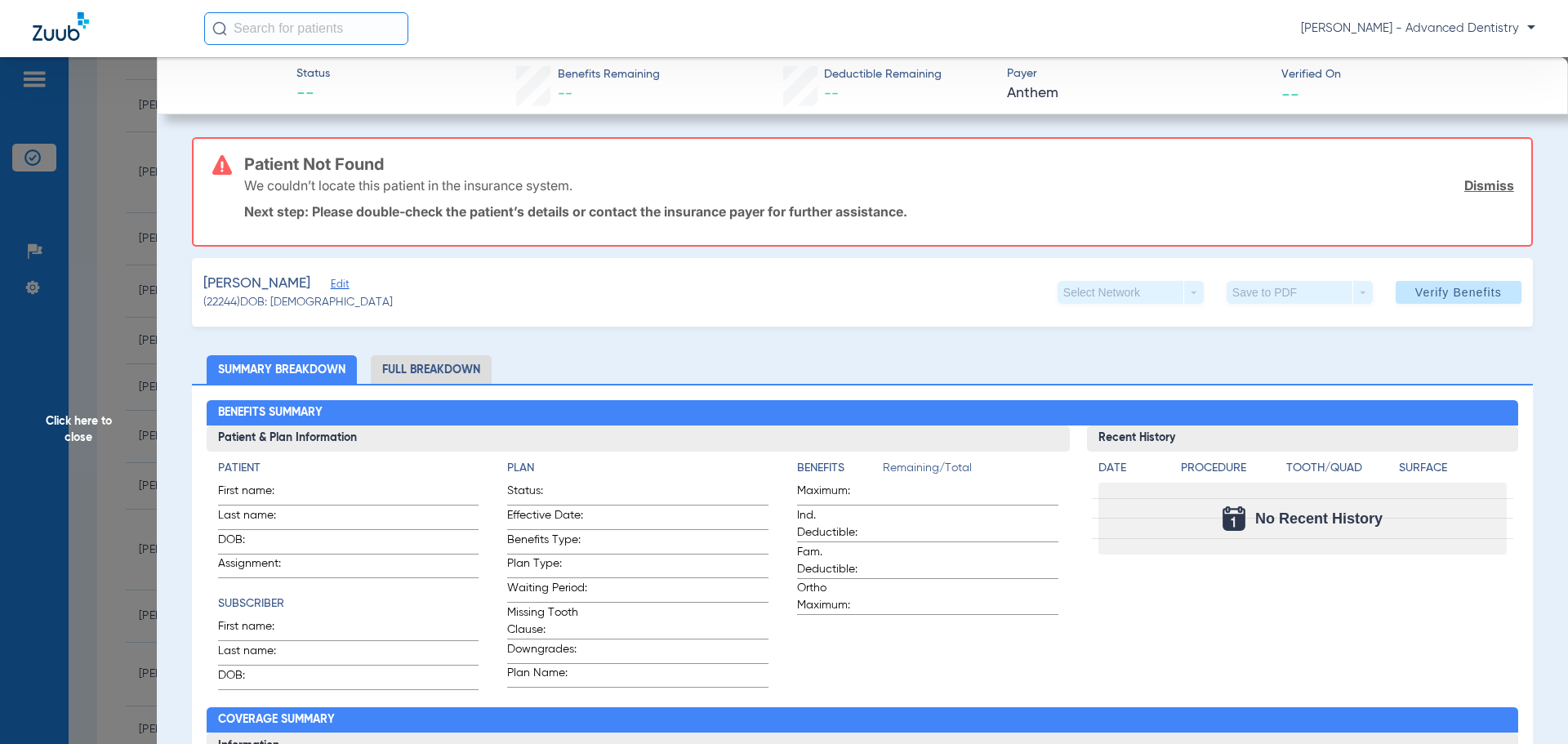
click at [331, 284] on span "Edit" at bounding box center [338, 286] width 15 height 16
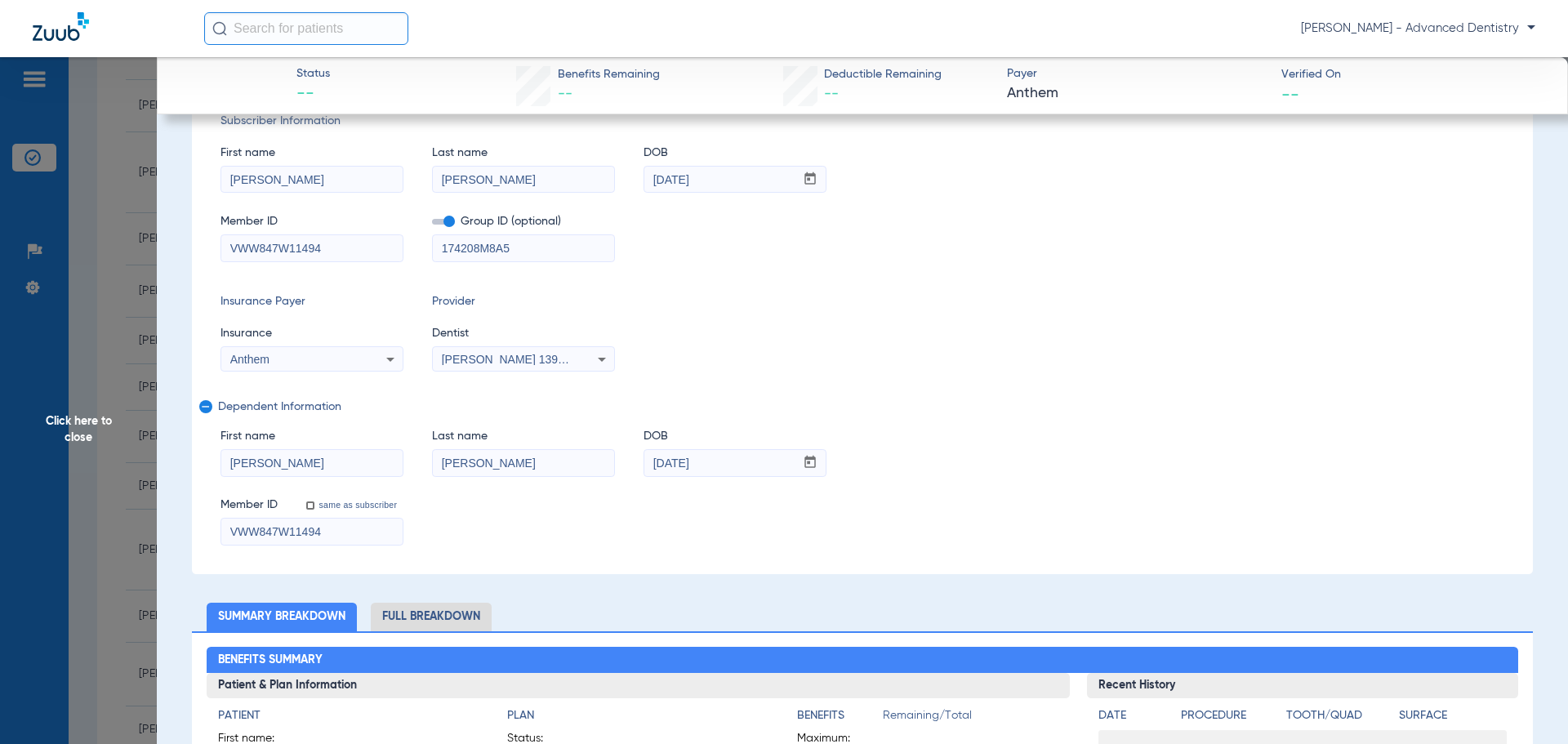
scroll to position [245, 0]
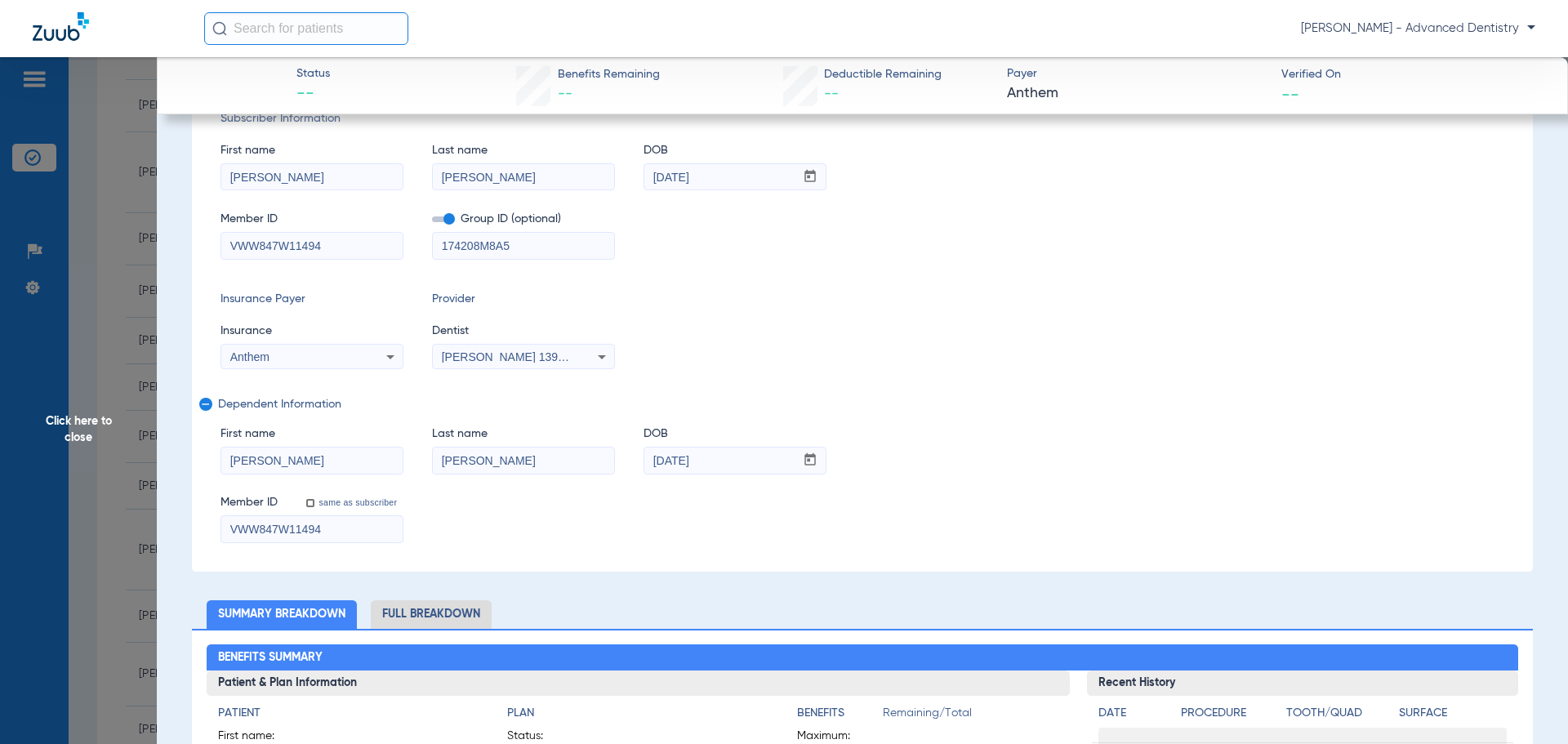
drag, startPoint x: 241, startPoint y: 453, endPoint x: 253, endPoint y: 514, distance: 62.2
click at [242, 456] on input "Silvia" at bounding box center [312, 460] width 181 height 26
type input "Sylvia"
click at [982, 538] on div "Member ID same as subscriber VWW847W11494" at bounding box center [862, 511] width 1283 height 63
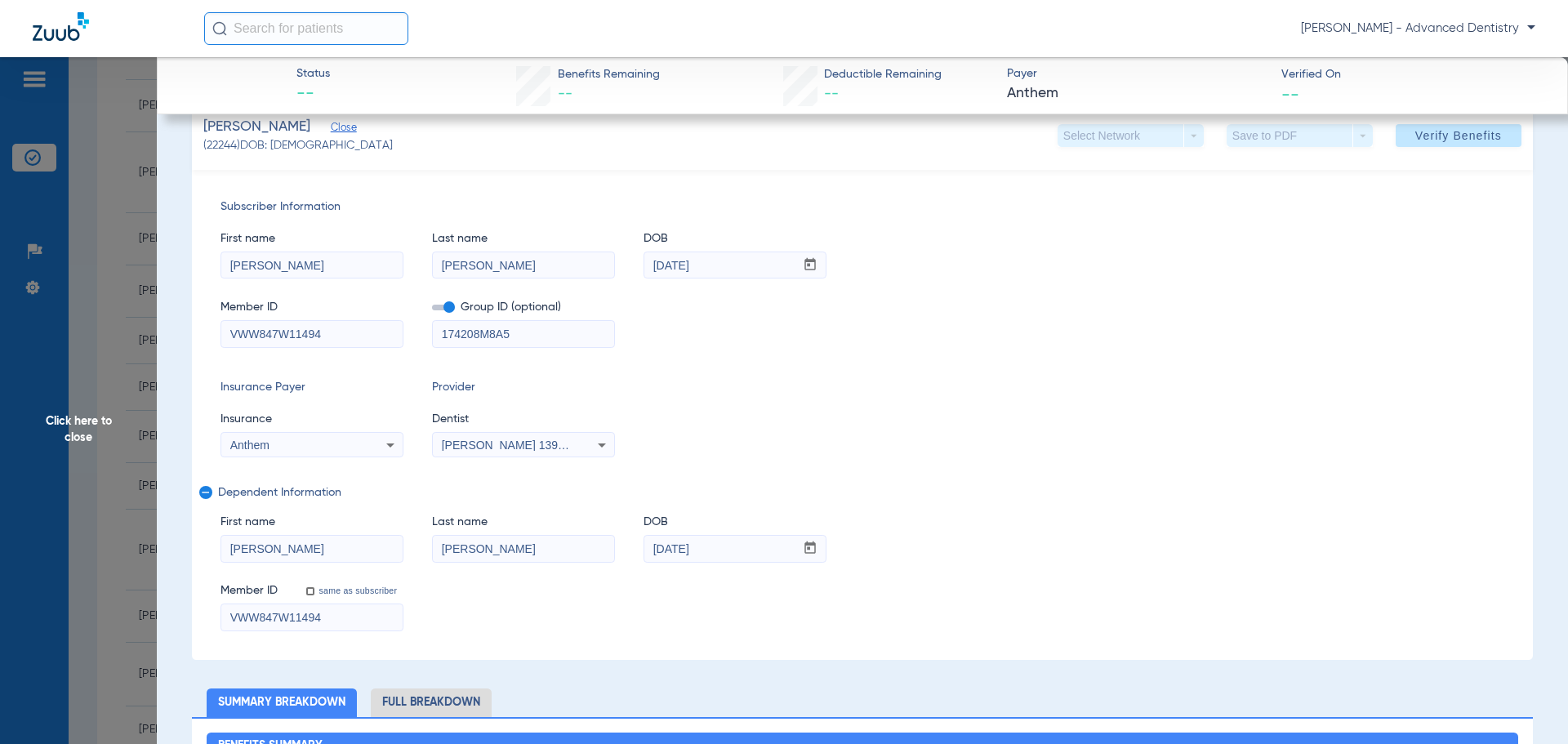
scroll to position [0, 0]
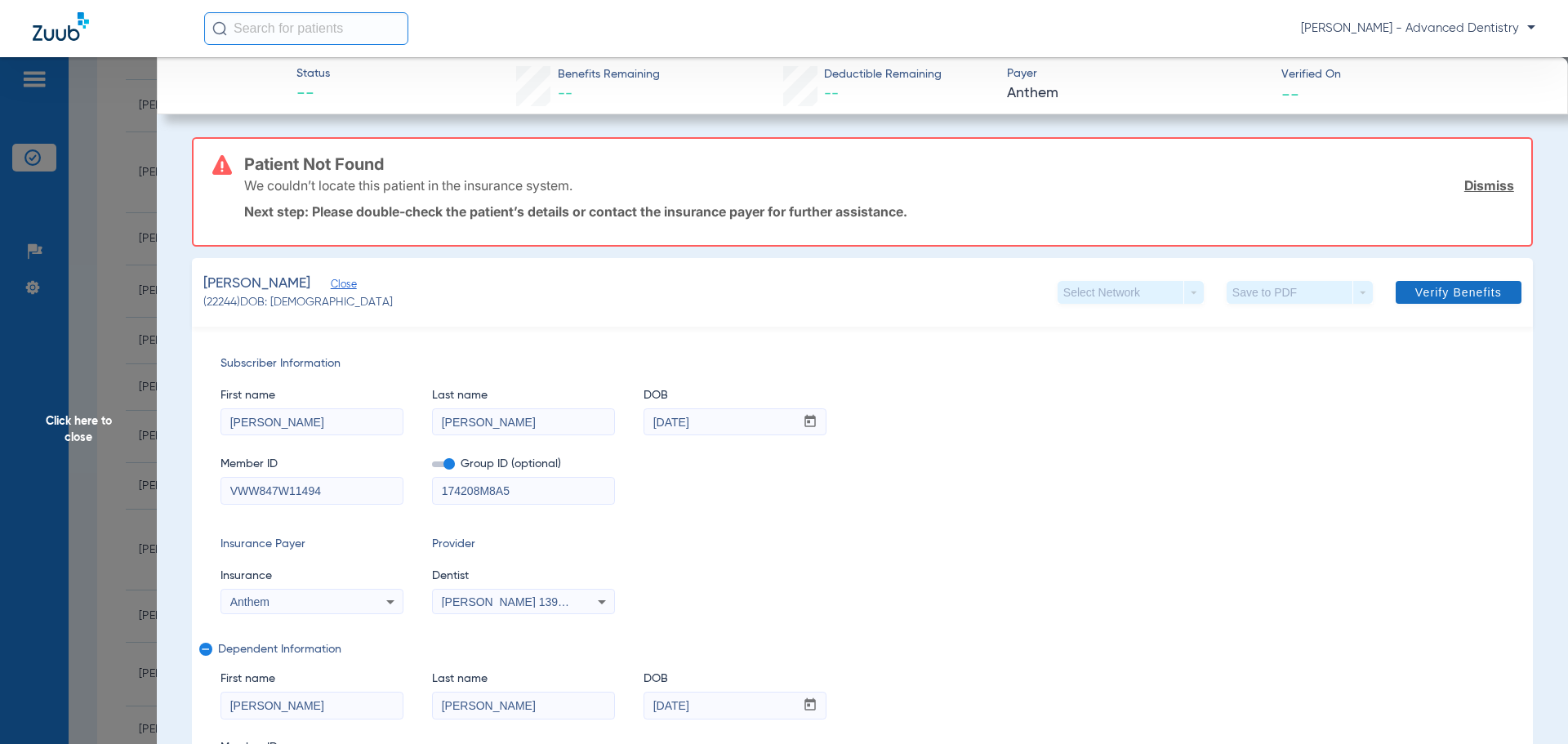
click at [1431, 282] on span at bounding box center [1459, 292] width 126 height 39
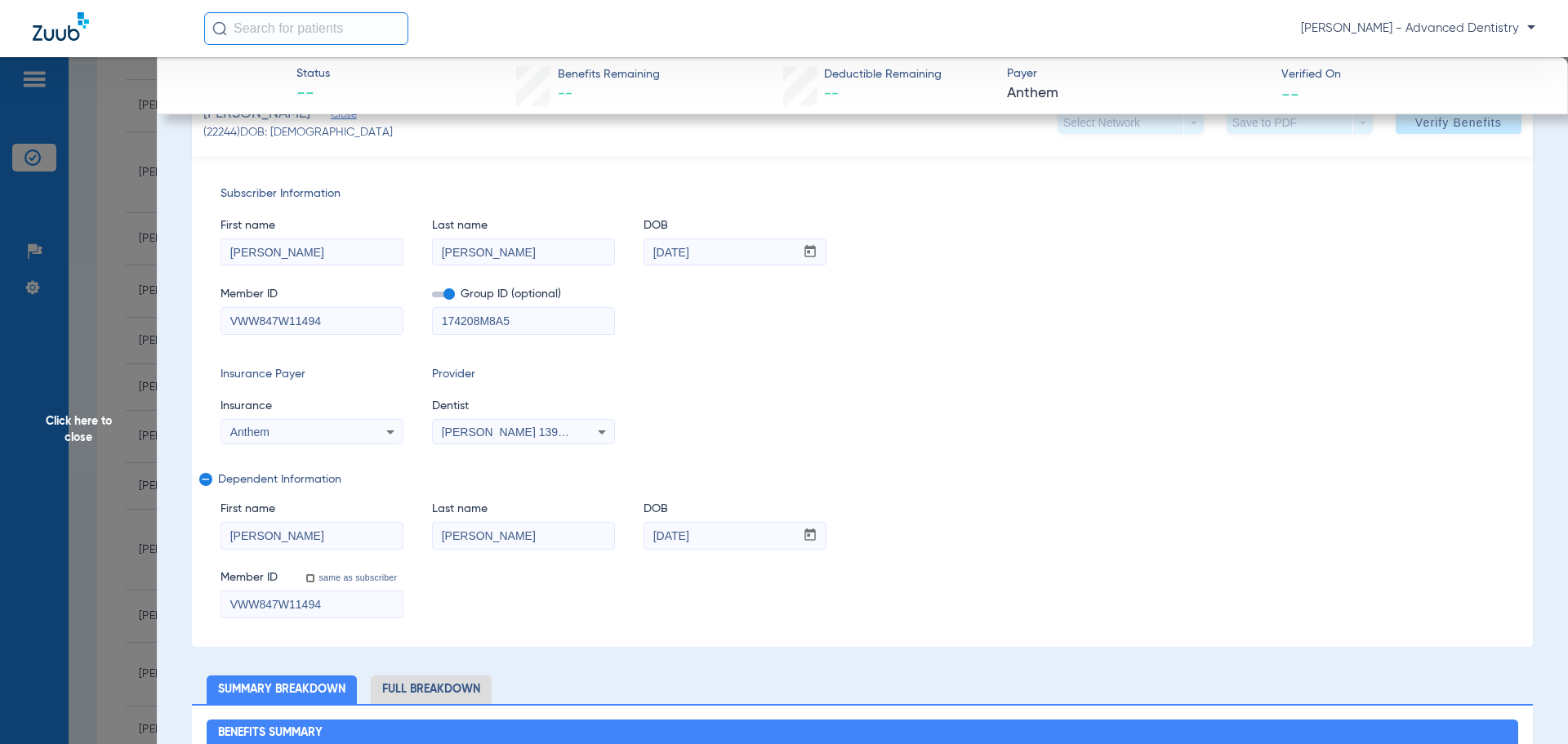
scroll to position [164, 0]
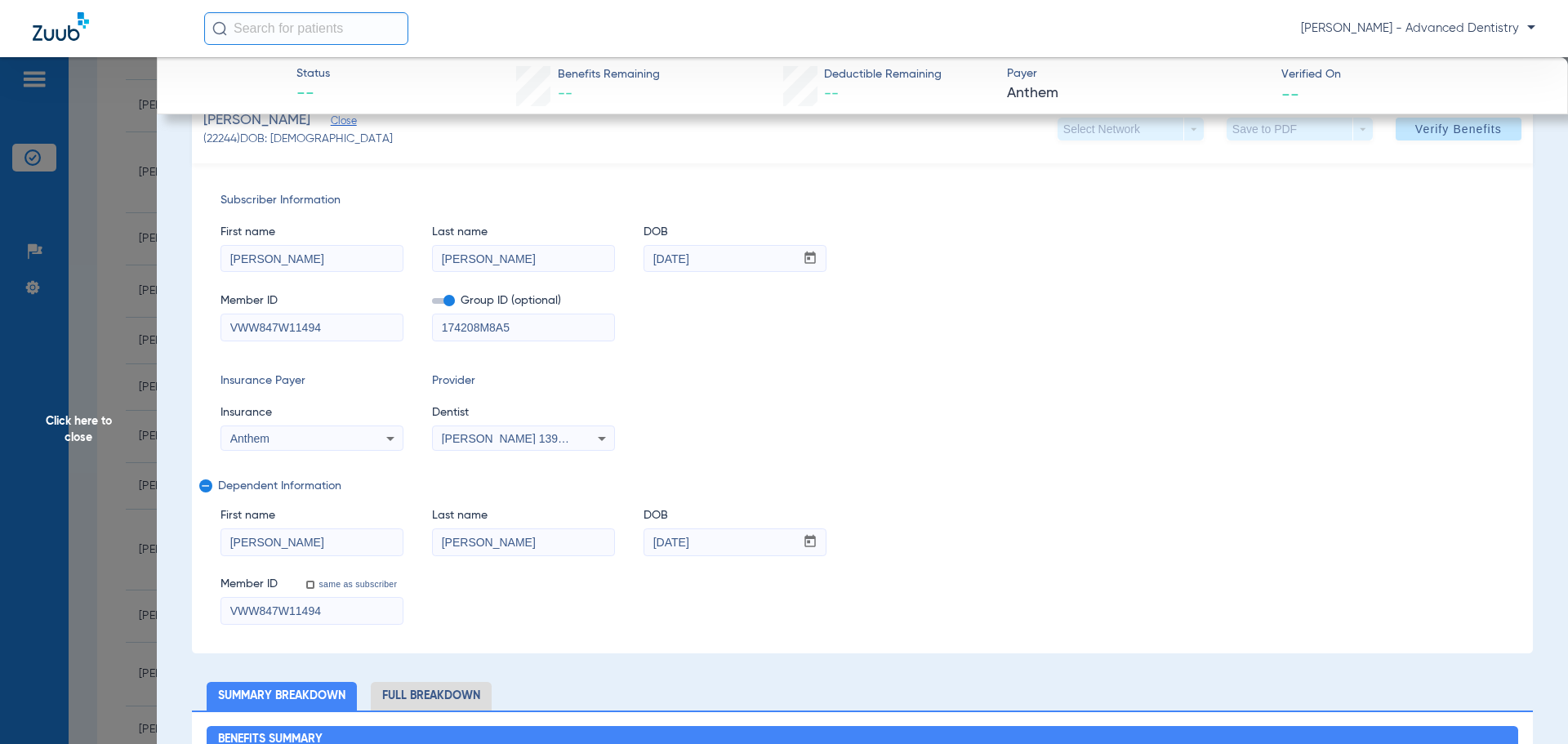
click at [614, 613] on div "Member ID same as subscriber VWW847W11494" at bounding box center [862, 593] width 1283 height 63
click at [67, 425] on span "Click here to close" at bounding box center [78, 429] width 157 height 744
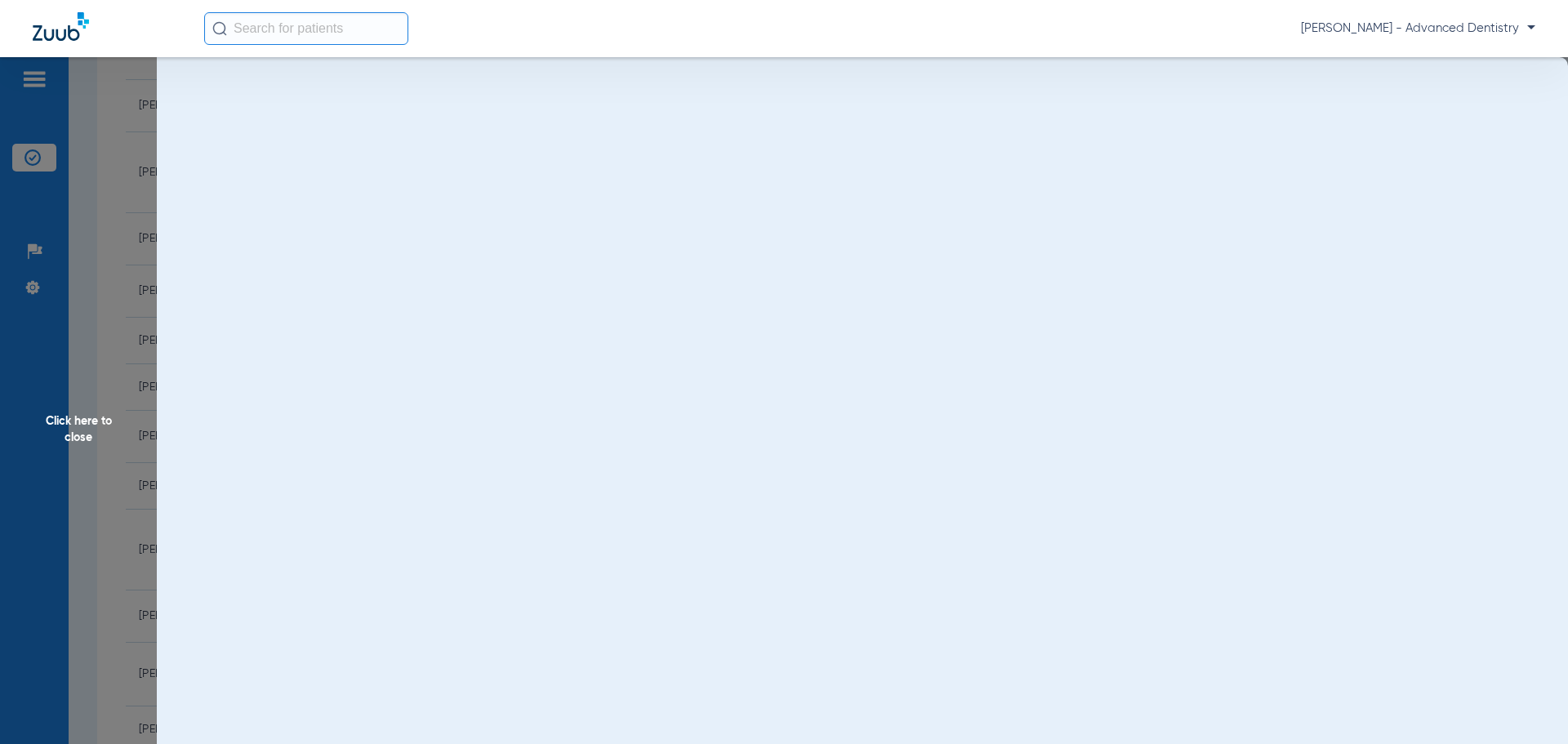
scroll to position [0, 0]
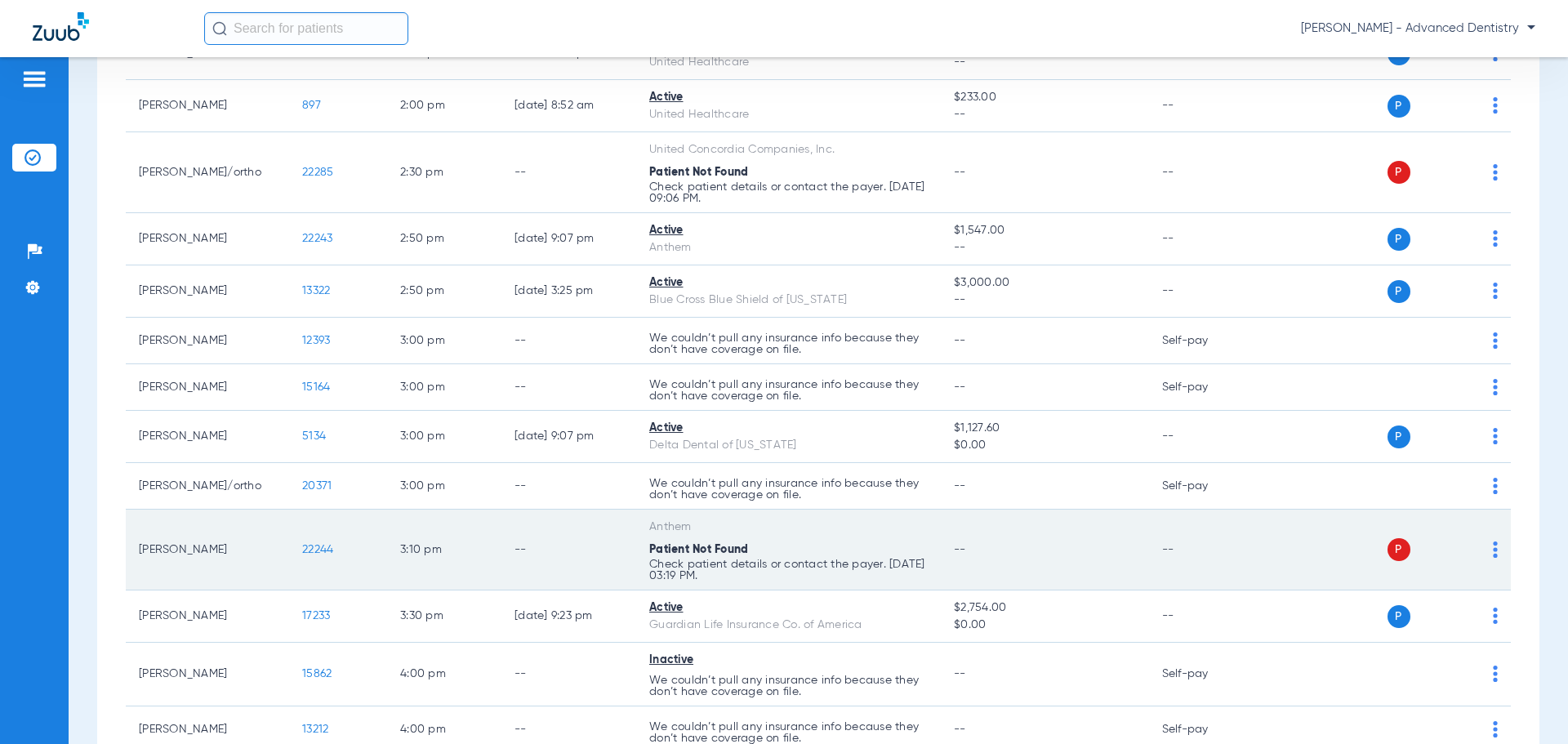
click at [244, 549] on td "Silvia Salas" at bounding box center [207, 550] width 164 height 81
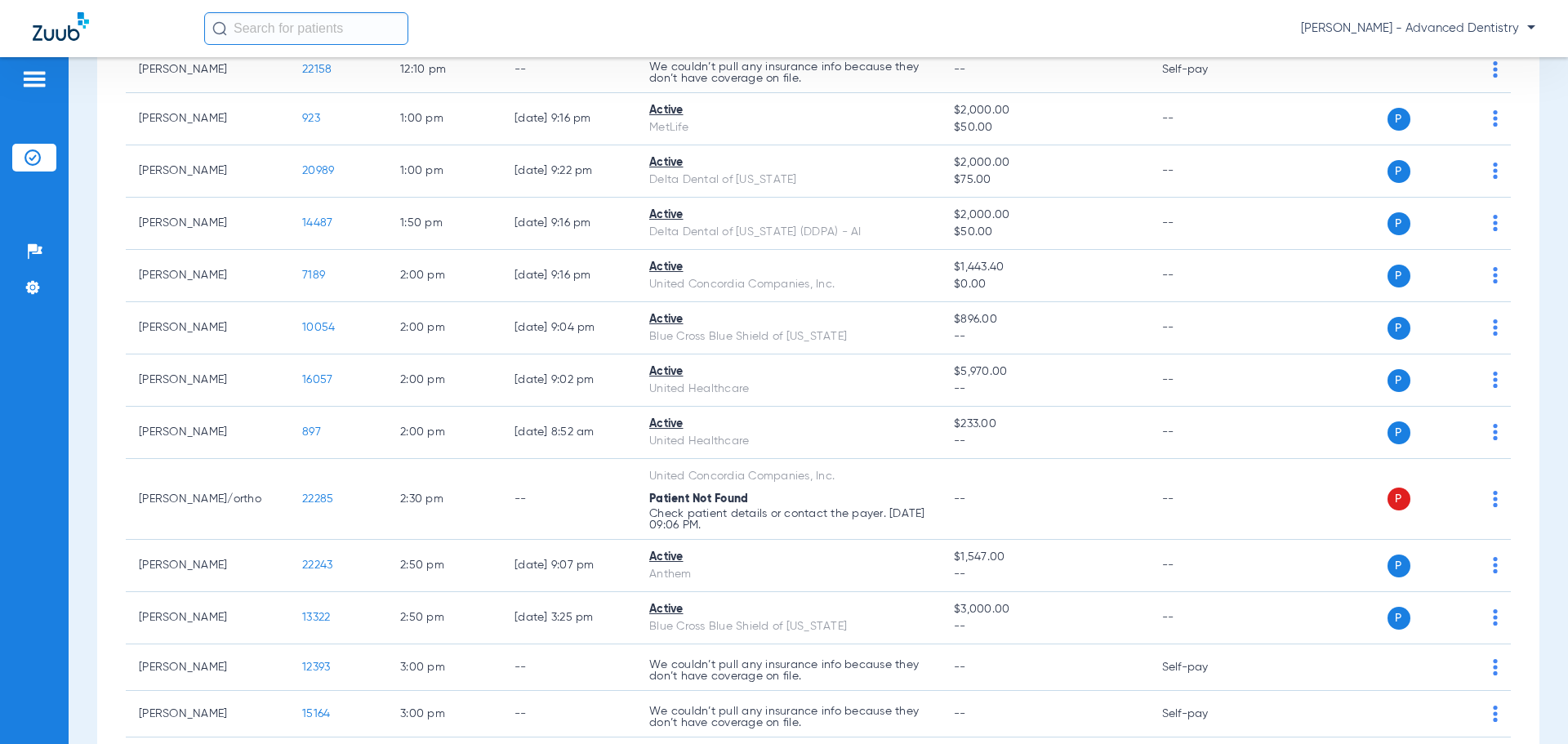
scroll to position [1632, 0]
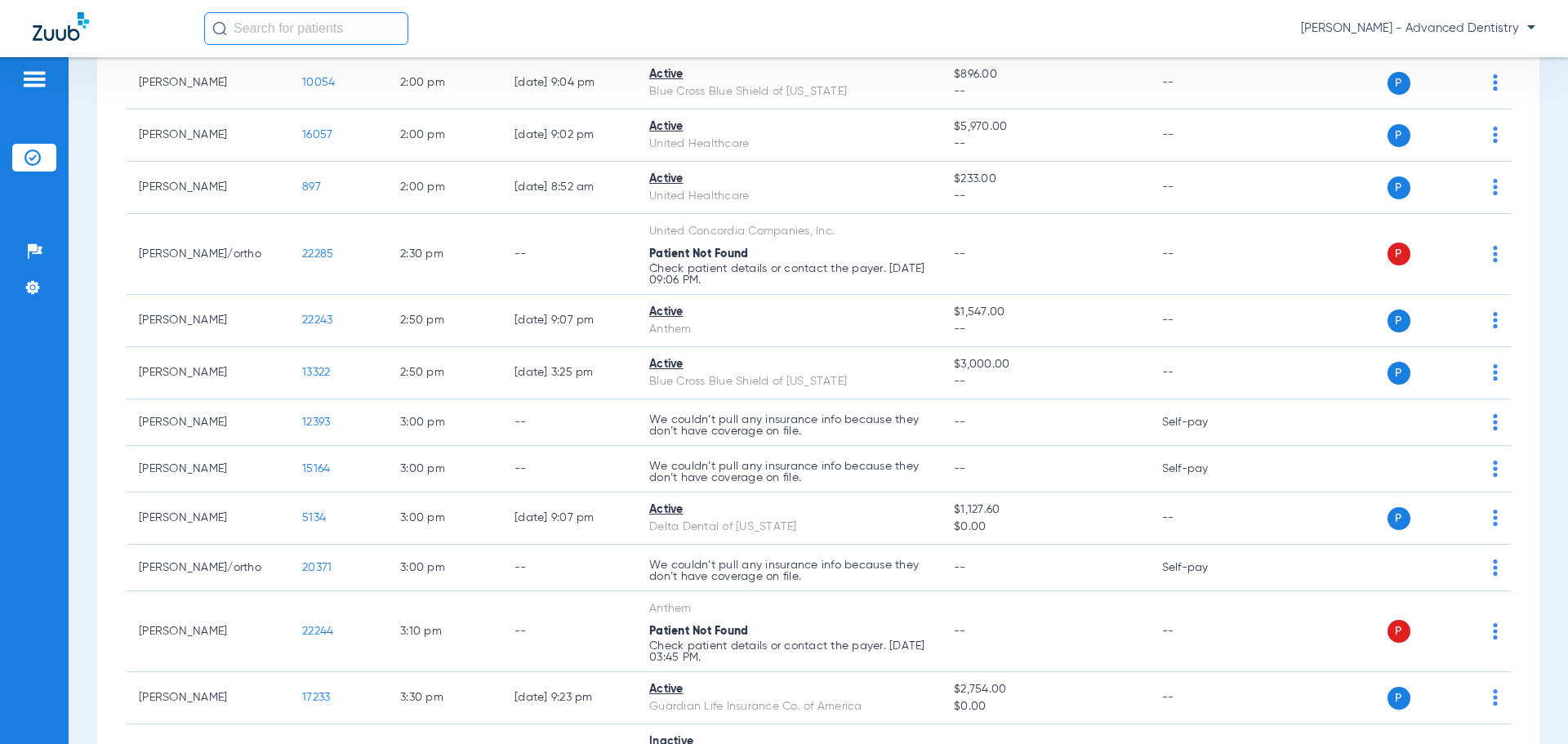
scroll to position [2123, 0]
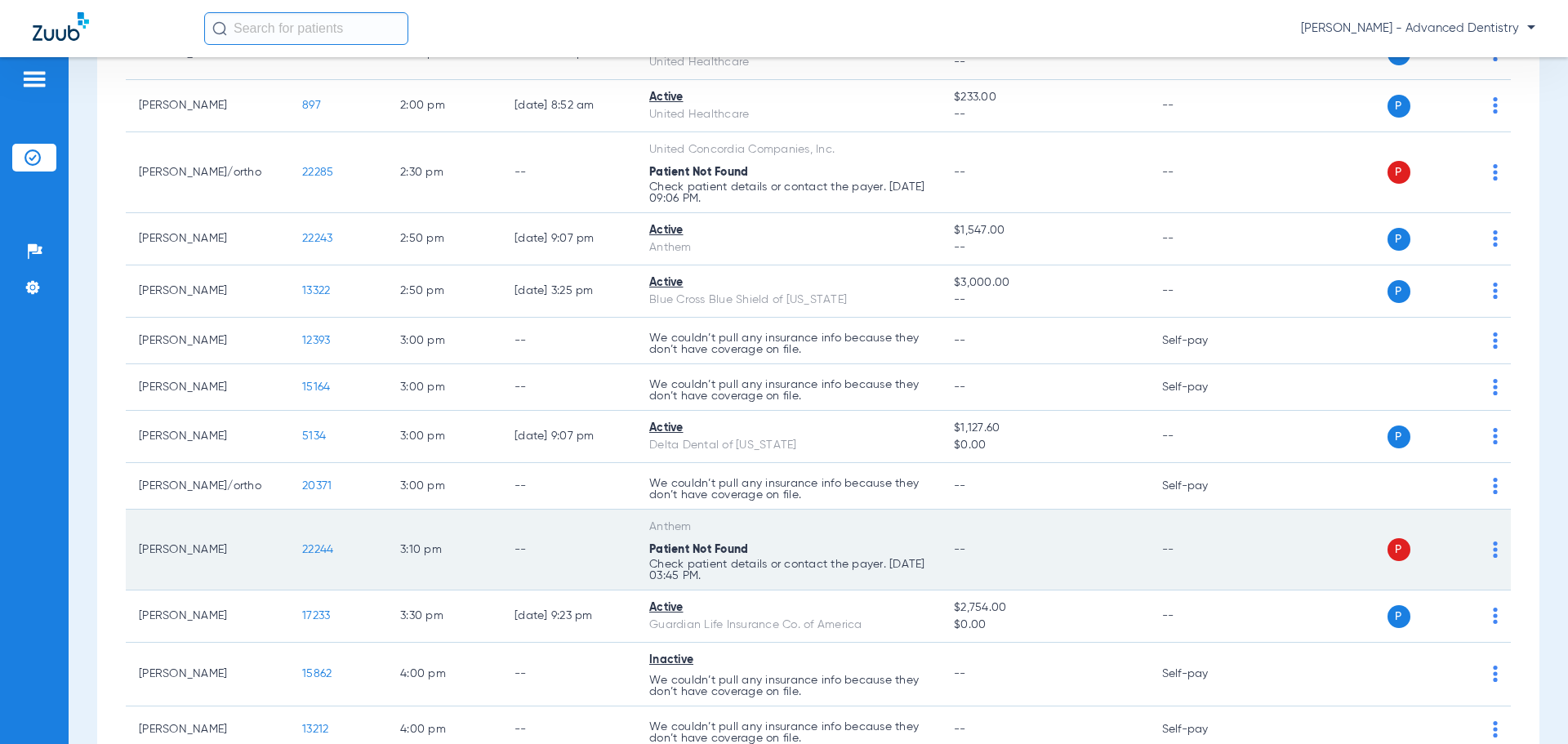
click at [1493, 541] on img at bounding box center [1495, 549] width 5 height 17
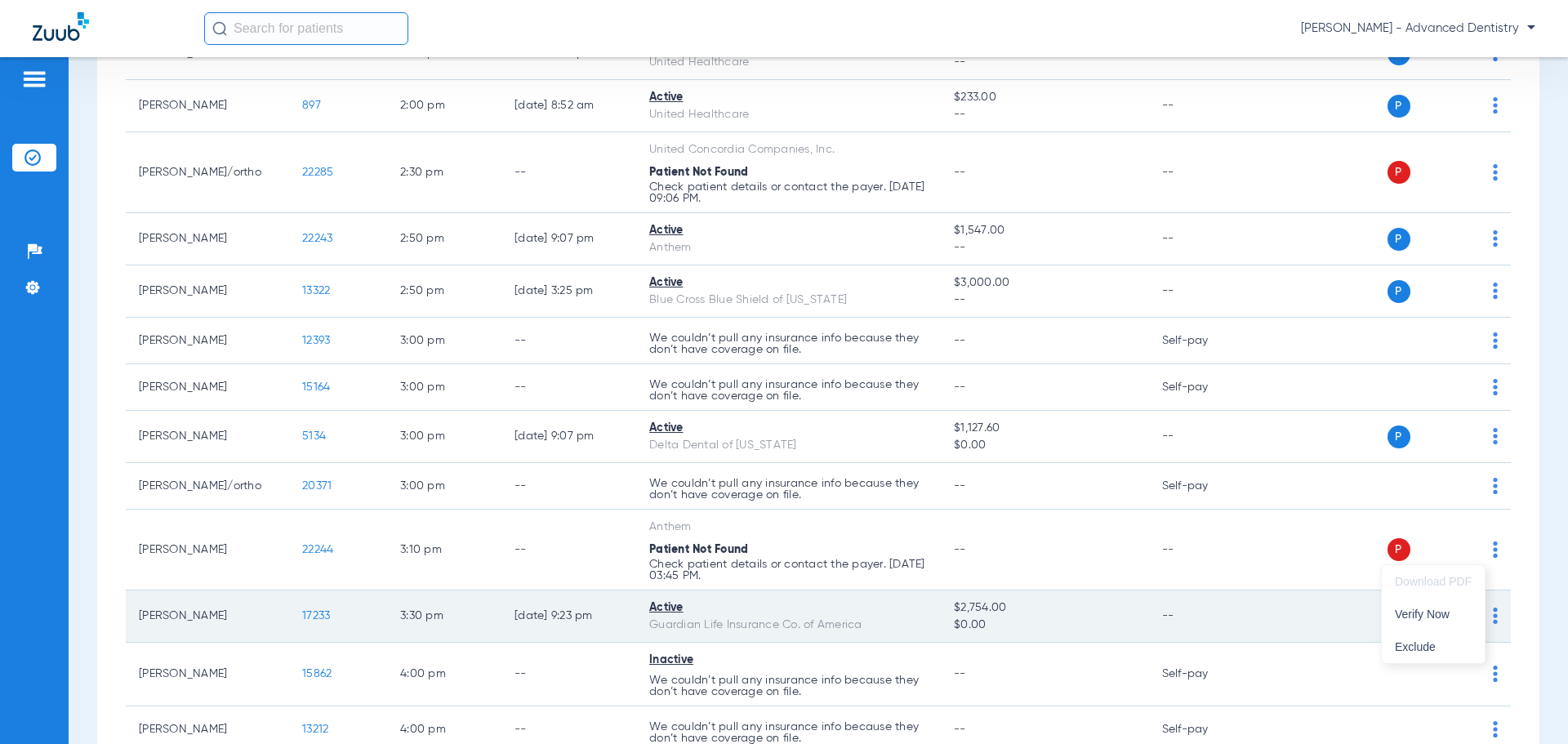
click at [1417, 610] on span "Verify Now" at bounding box center [1433, 614] width 77 height 11
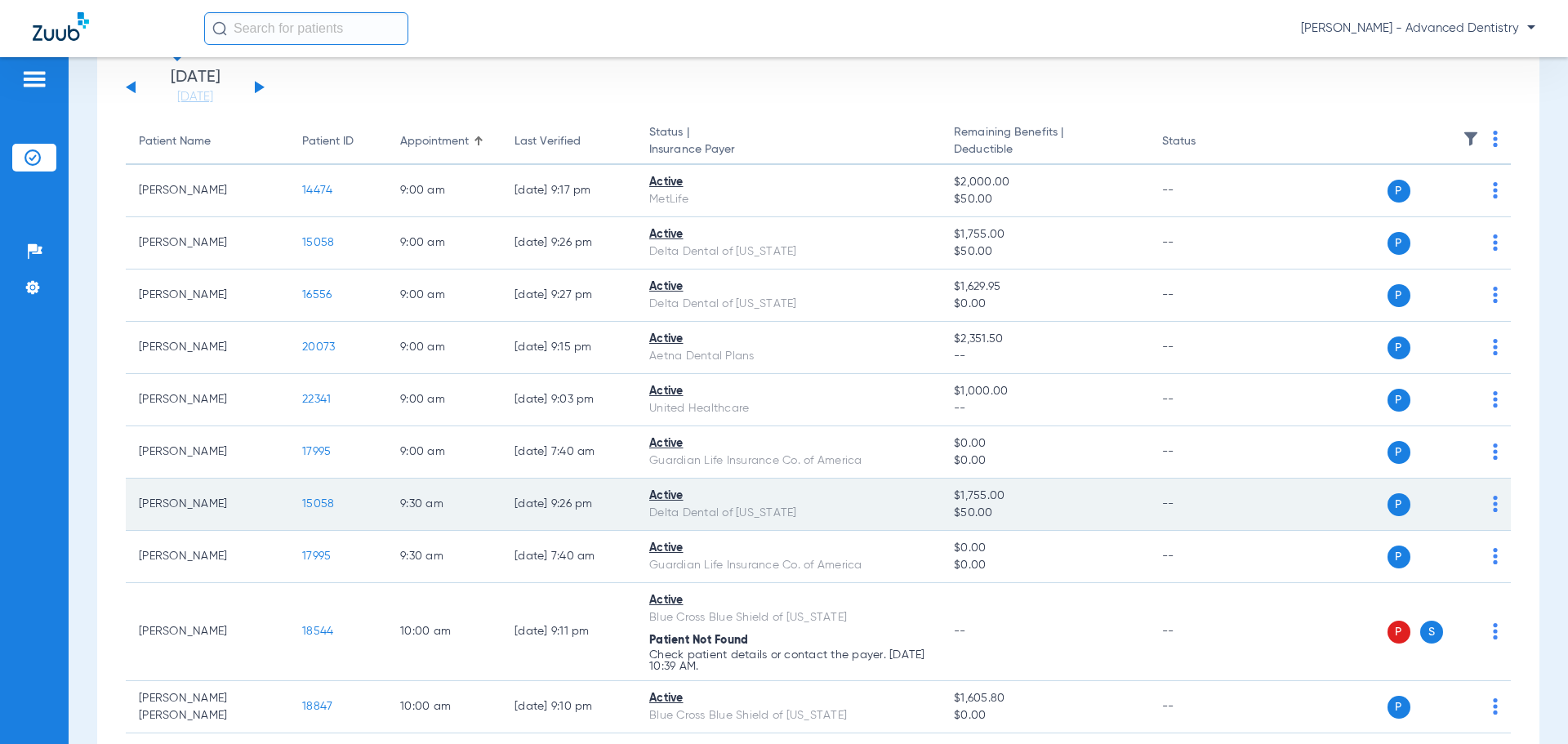
scroll to position [0, 0]
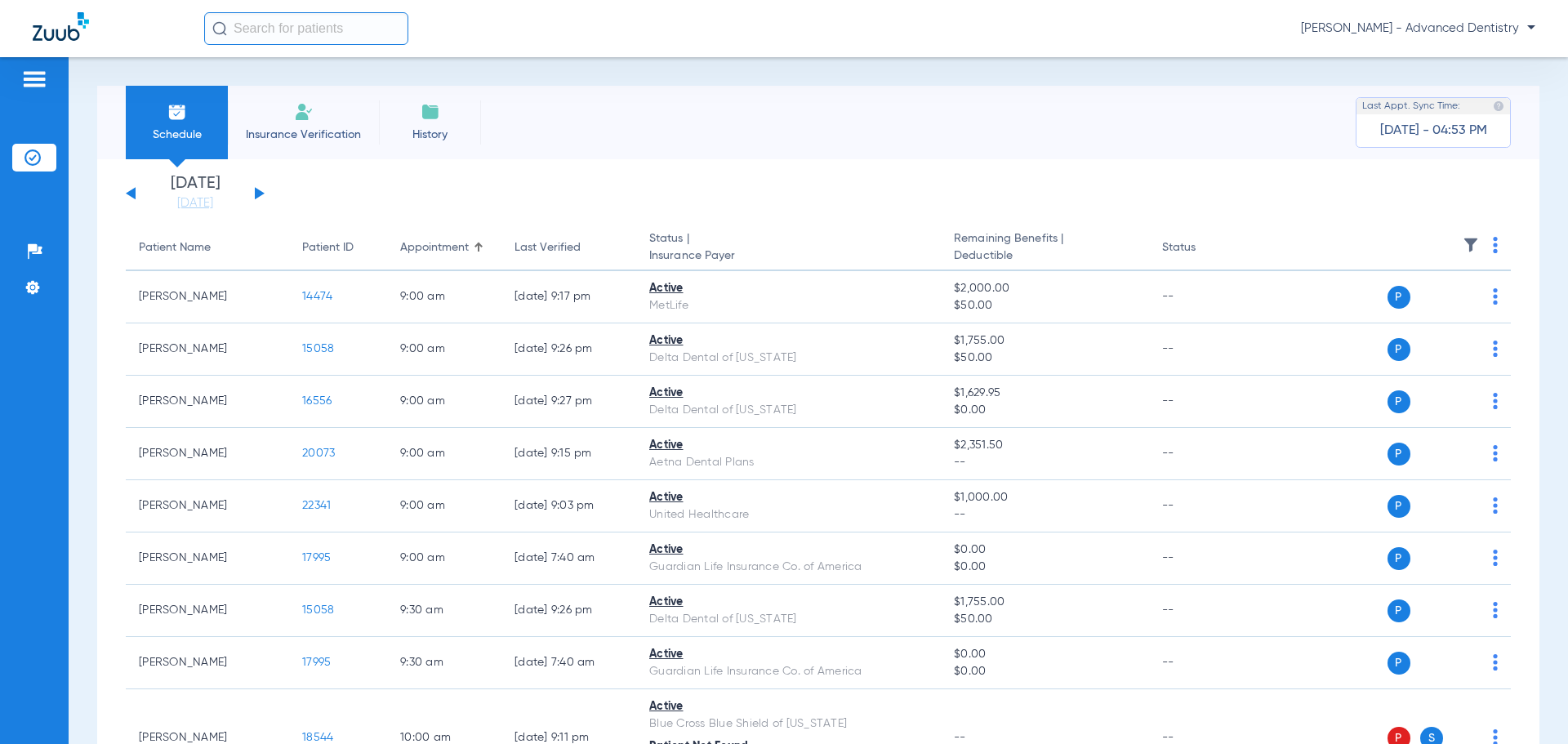
click at [249, 187] on div "[DATE] [DATE] [DATE] [DATE] [DATE] [DATE] [DATE] [DATE] [DATE] [DATE] [DATE] [D…" at bounding box center [195, 193] width 139 height 36
click at [255, 190] on button at bounding box center [259, 193] width 10 height 12
